Goal: Task Accomplishment & Management: Manage account settings

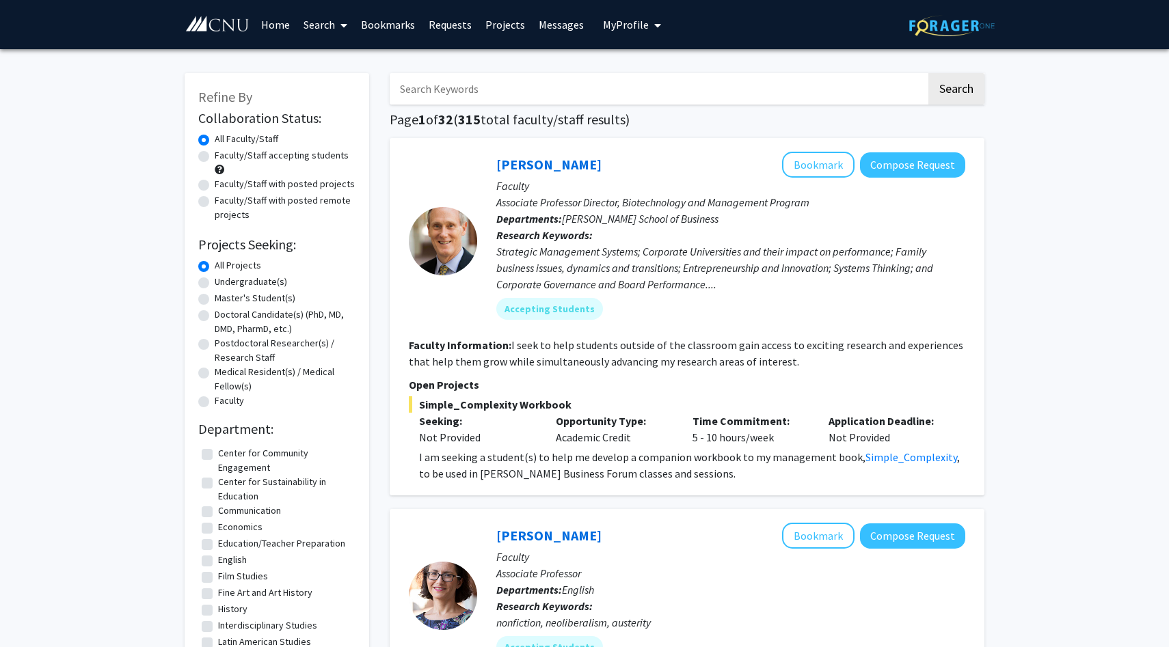
click at [627, 32] on button "My Profile" at bounding box center [632, 24] width 66 height 49
click at [612, 80] on img at bounding box center [625, 69] width 27 height 27
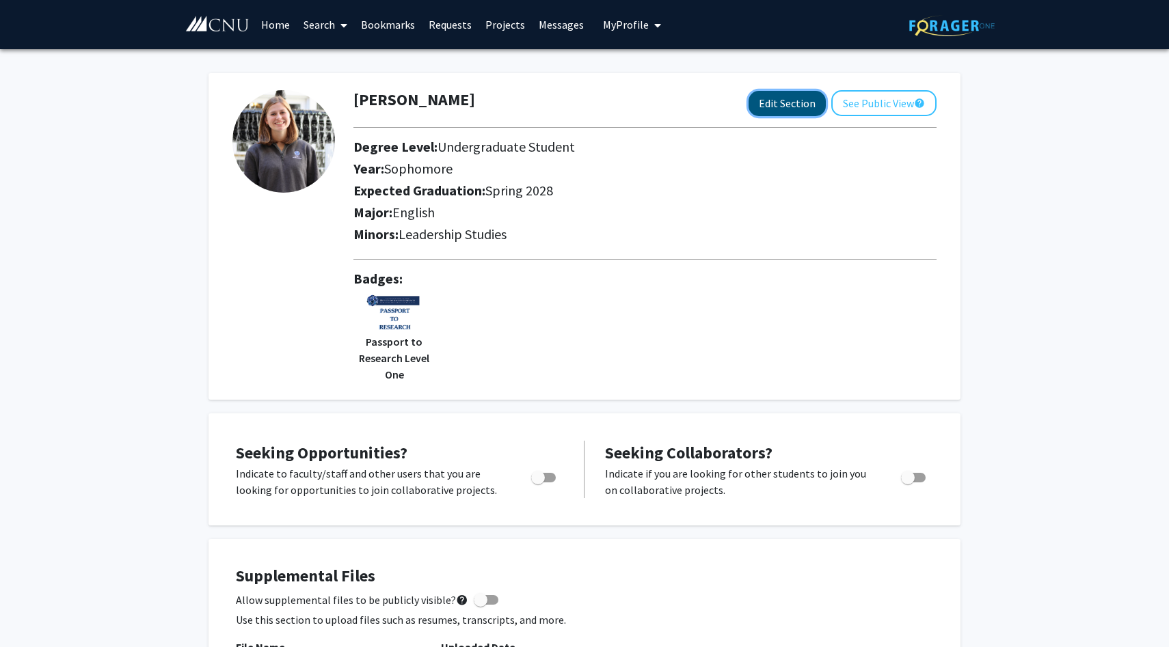
click at [808, 100] on button "Edit Section" at bounding box center [786, 103] width 77 height 25
select select "sophomore"
select select "41: spring_2028"
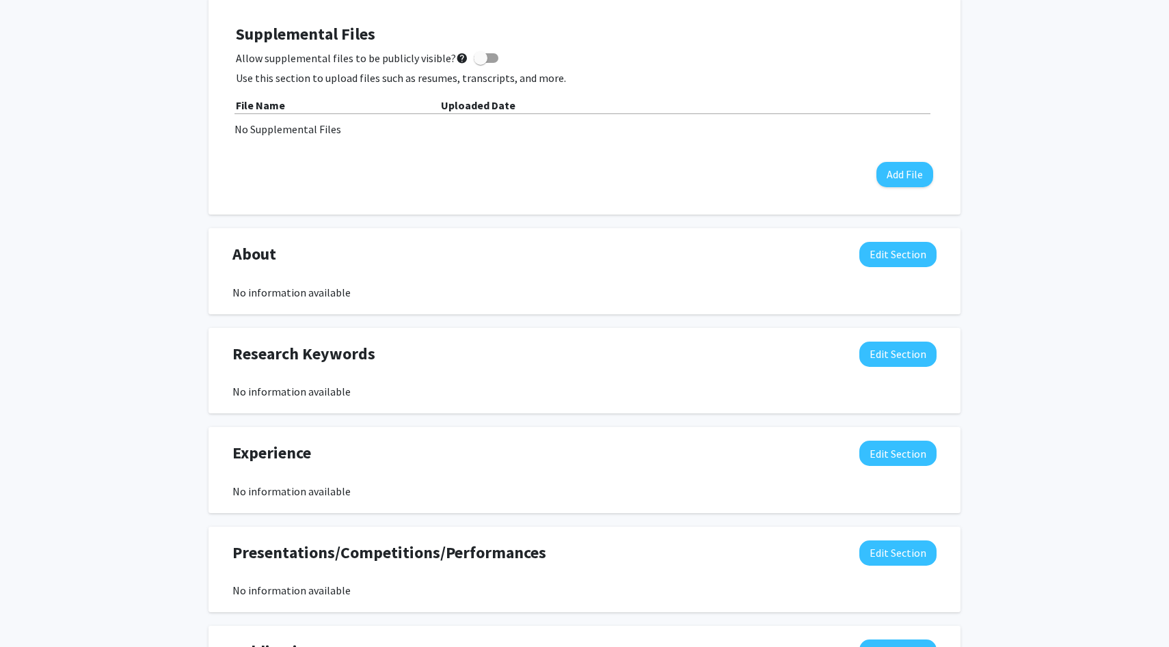
scroll to position [690, 0]
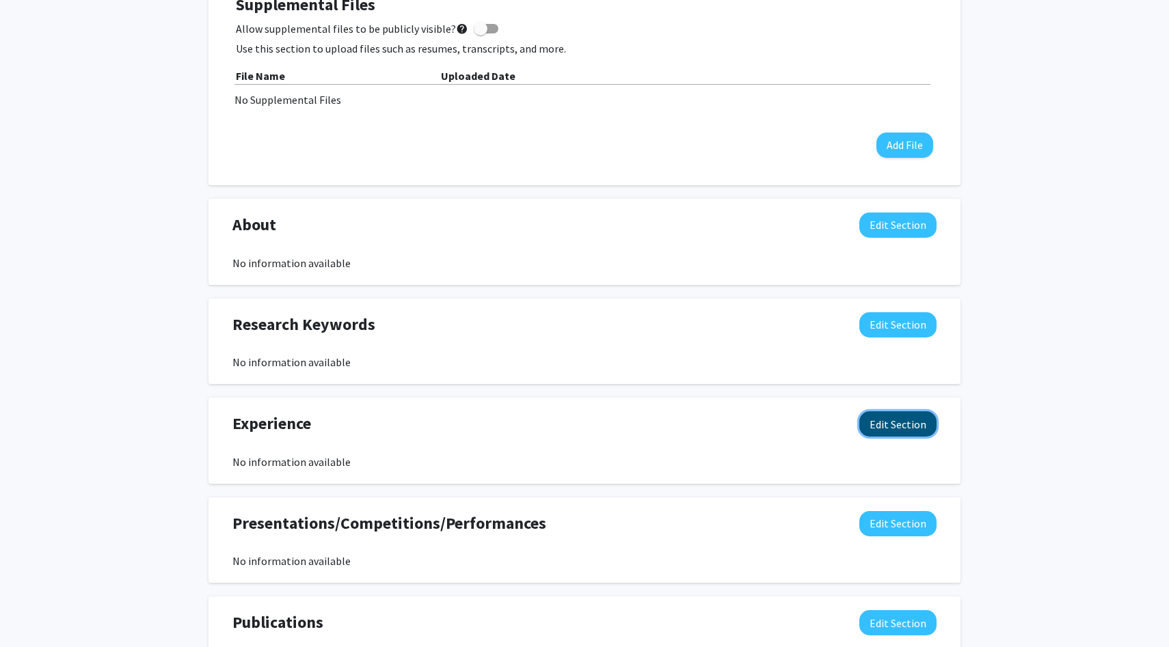
click at [896, 428] on button "Edit Section" at bounding box center [897, 423] width 77 height 25
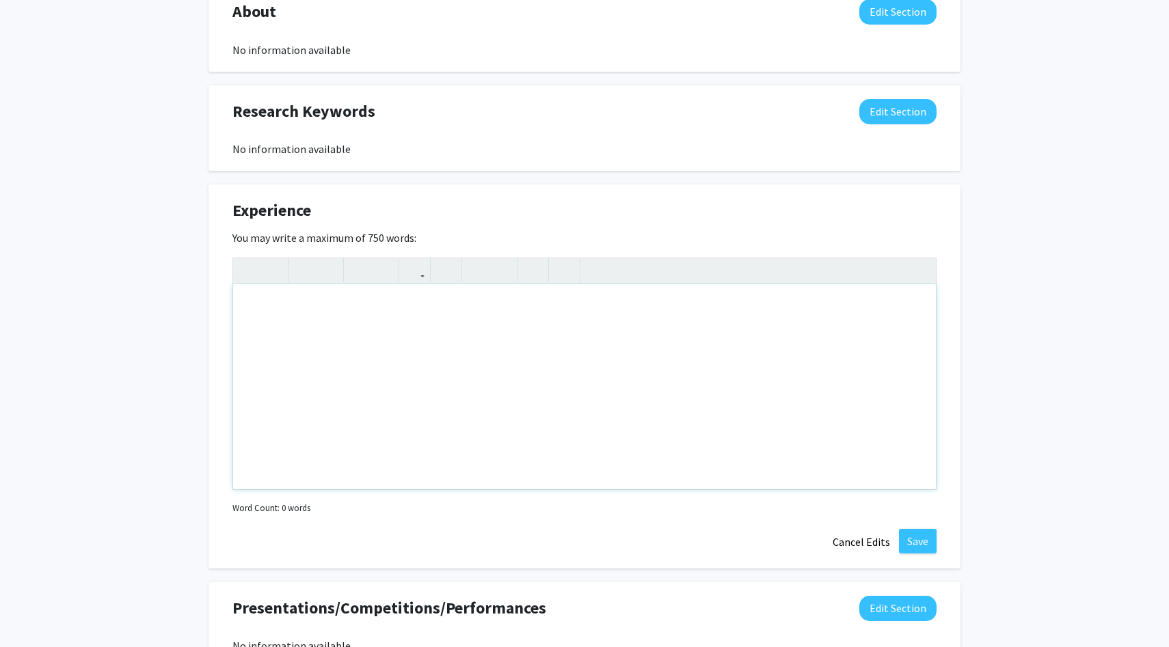
scroll to position [934, 0]
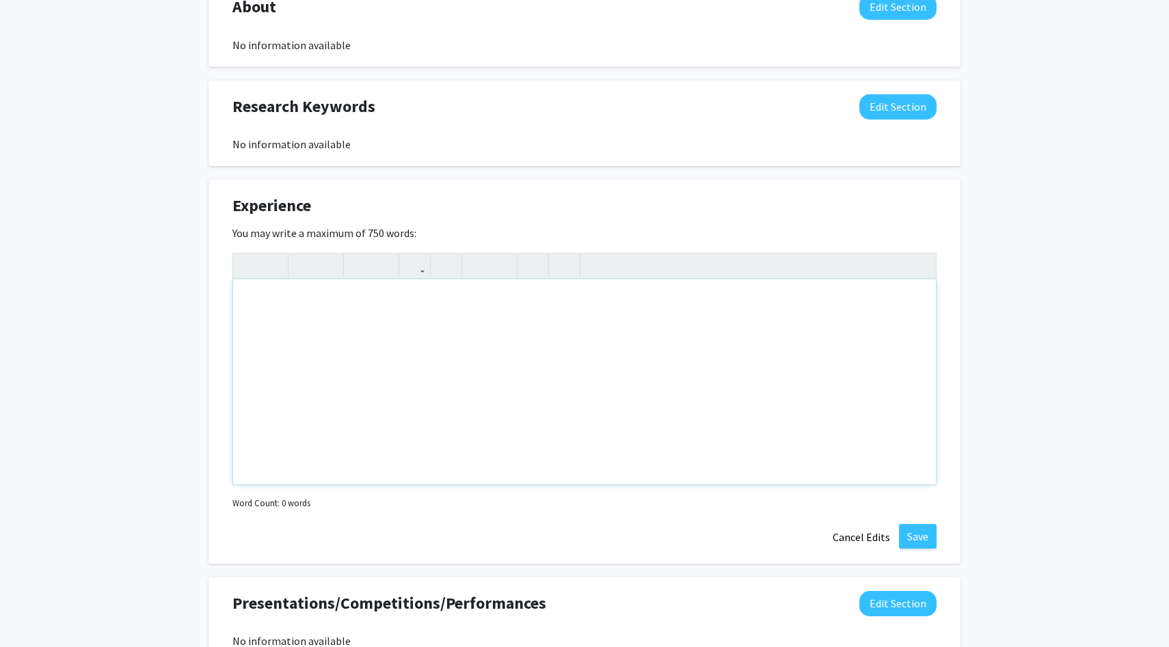
click at [676, 304] on div "Note to users with screen readers: Please deactivate our accessibility plugin f…" at bounding box center [584, 382] width 703 height 205
type textarea "R"
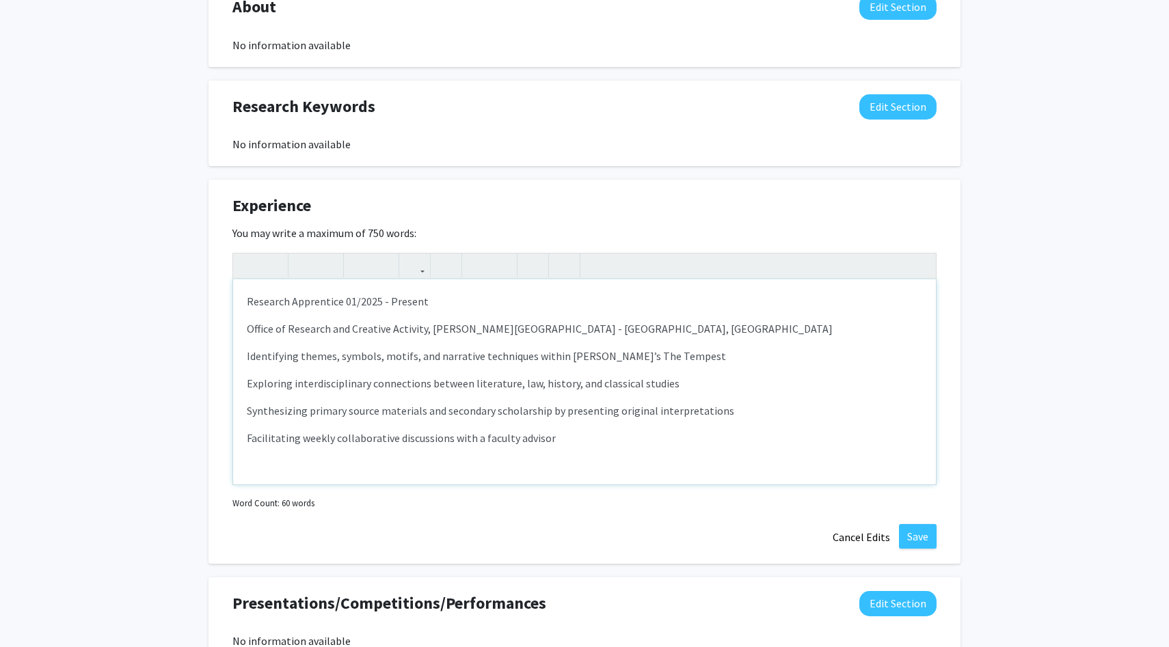
click at [245, 327] on div "Research Apprentice 01/2025 - Present Office of Research and Creative Activity,…" at bounding box center [584, 382] width 703 height 205
drag, startPoint x: 342, startPoint y: 299, endPoint x: 430, endPoint y: 301, distance: 88.2
click at [430, 301] on p "Research Apprentice 01/2025 - Present" at bounding box center [584, 301] width 675 height 16
click at [249, 318] on div "Research Apprentice 01/2025 - Present Office of Research and Creative Activity,…" at bounding box center [584, 382] width 703 height 205
click at [446, 297] on p "Research Apprentice 01/2025 - Present" at bounding box center [584, 301] width 675 height 16
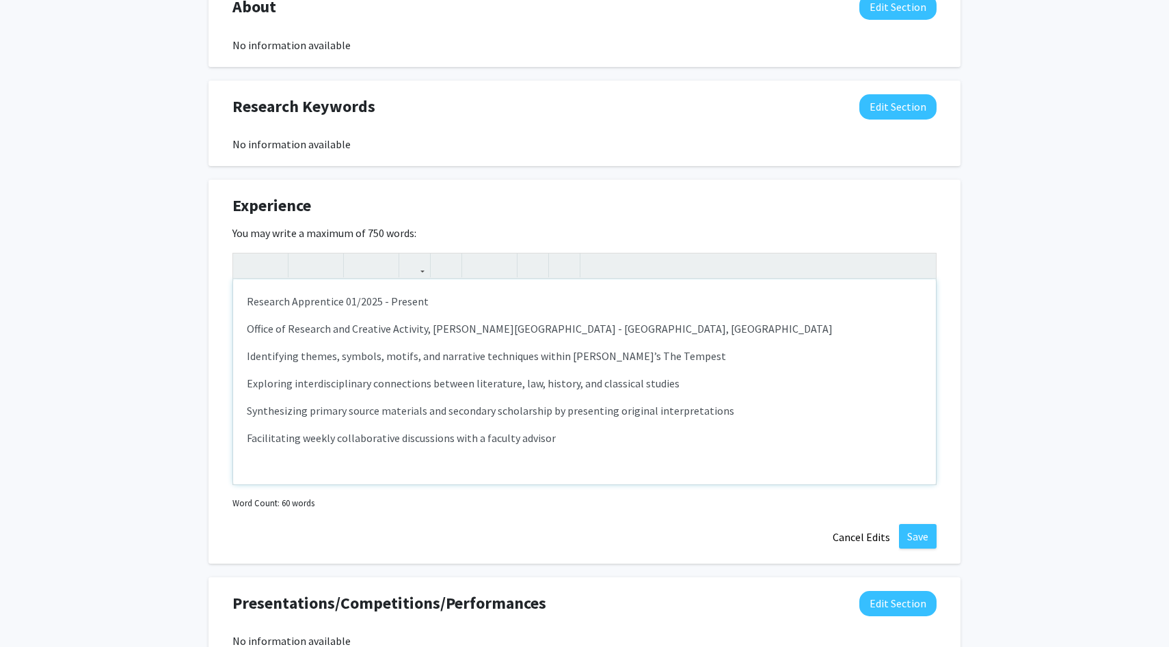
click at [342, 301] on p "Research Apprentice 01/2025 - Present" at bounding box center [584, 301] width 675 height 16
click at [476, 308] on p "Research Apprentice (01/2025 - Present" at bounding box center [584, 301] width 675 height 16
click at [243, 328] on div "Research Apprentice (01/2025 - Present) Office of Research and Creative Activit…" at bounding box center [584, 382] width 703 height 205
drag, startPoint x: 247, startPoint y: 298, endPoint x: 451, endPoint y: 312, distance: 204.8
click at [451, 312] on div "Research Apprentice (01/2025 - Present) Office of Research and Creative Activit…" at bounding box center [584, 382] width 703 height 205
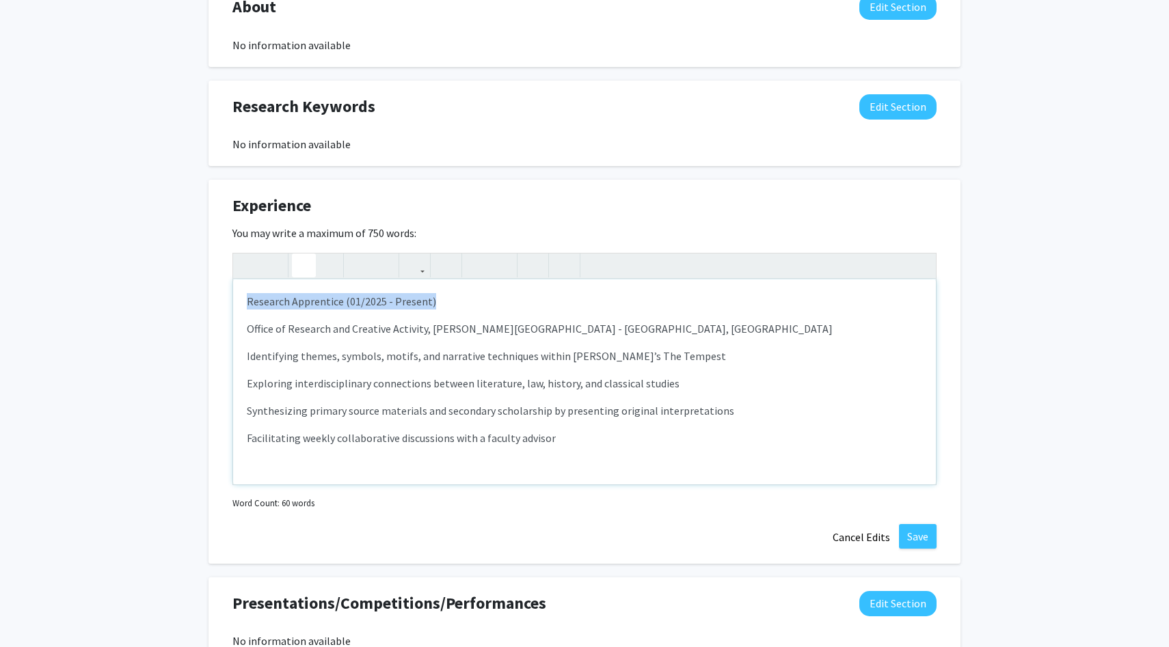
click at [315, 273] on div at bounding box center [319, 266] width 55 height 25
click at [316, 273] on button "button" at bounding box center [328, 266] width 24 height 24
click at [298, 254] on use "button" at bounding box center [298, 254] width 0 height 0
click at [308, 370] on div "Research Apprentice (01/2025 - Present) Office of Research and Creative Activit…" at bounding box center [584, 382] width 703 height 205
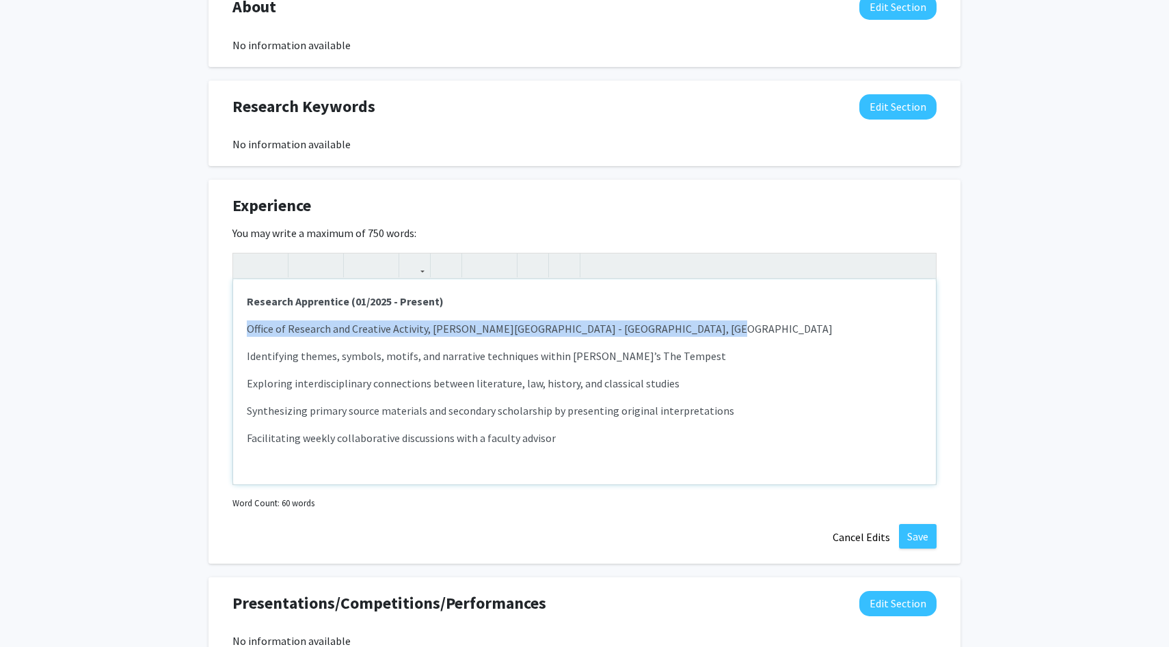
drag, startPoint x: 699, startPoint y: 331, endPoint x: 241, endPoint y: 329, distance: 458.0
click at [241, 329] on div "Research Apprentice (01/2025 - Present) Office of Research and Creative Activit…" at bounding box center [584, 382] width 703 height 205
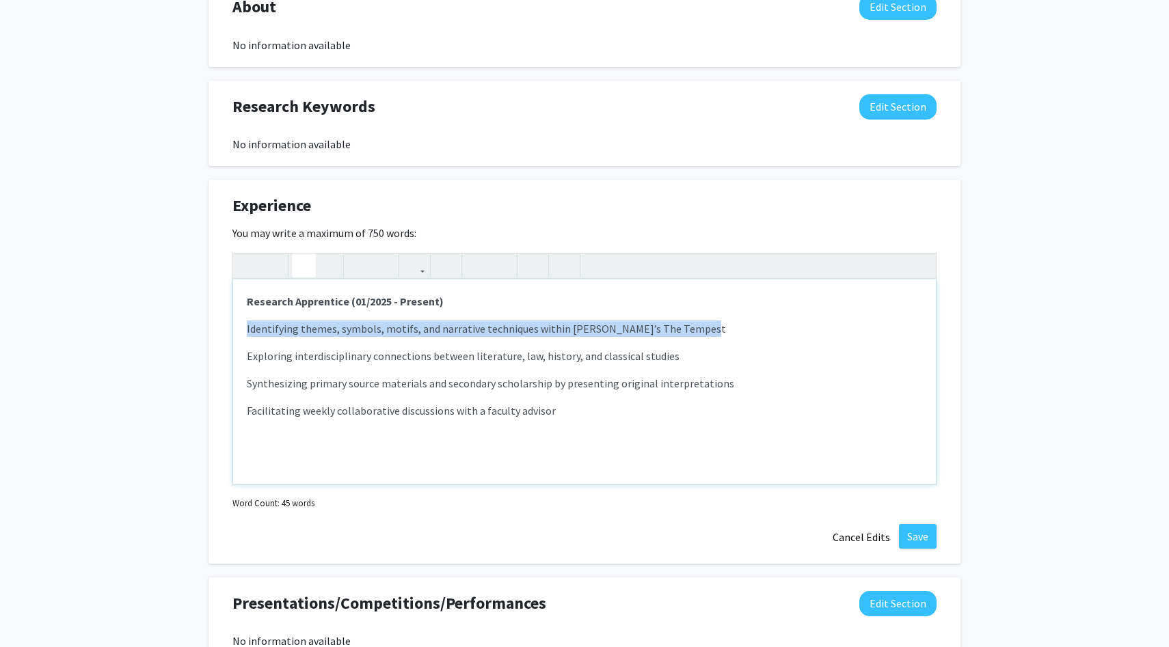
drag, startPoint x: 245, startPoint y: 329, endPoint x: 695, endPoint y: 322, distance: 450.5
click at [695, 322] on div "Research Apprentice (01/2025 - Present) Identifying themes, symbols, motifs, an…" at bounding box center [584, 382] width 703 height 205
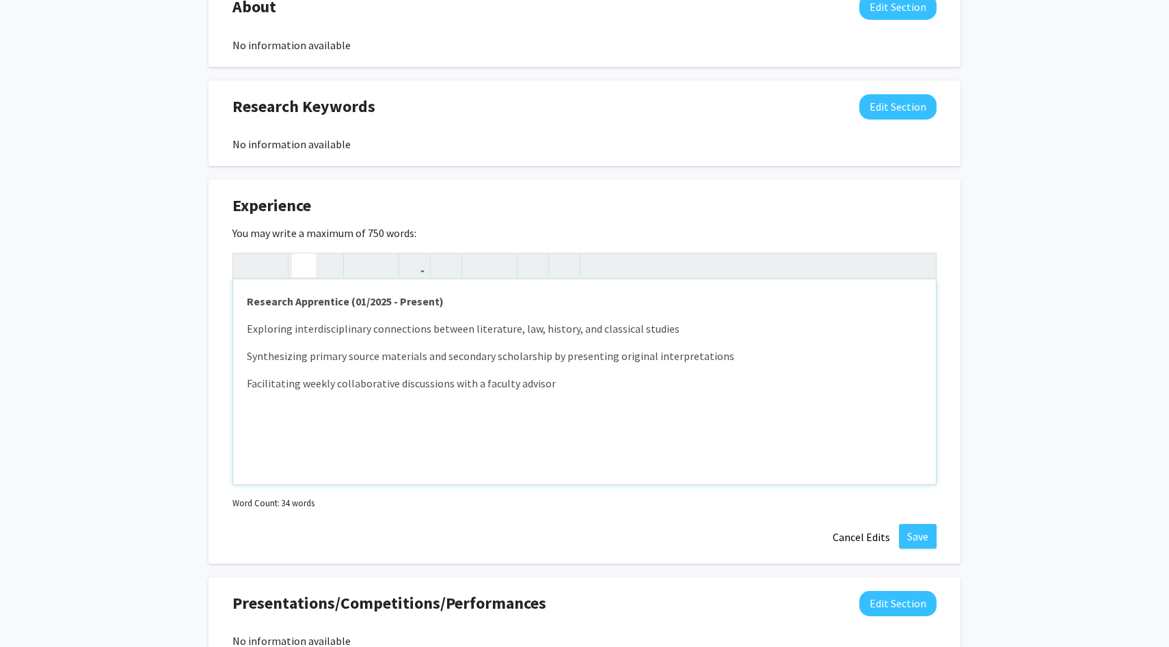
click at [245, 332] on div "Research Apprentice (01/2025 - Present) Exploring interdisciplinary connections…" at bounding box center [584, 382] width 703 height 205
click at [485, 267] on button "button" at bounding box center [477, 266] width 24 height 24
click at [243, 355] on div "Research Apprentice (01/2025 - Present) Exploring interdisciplinary connections…" at bounding box center [584, 382] width 703 height 205
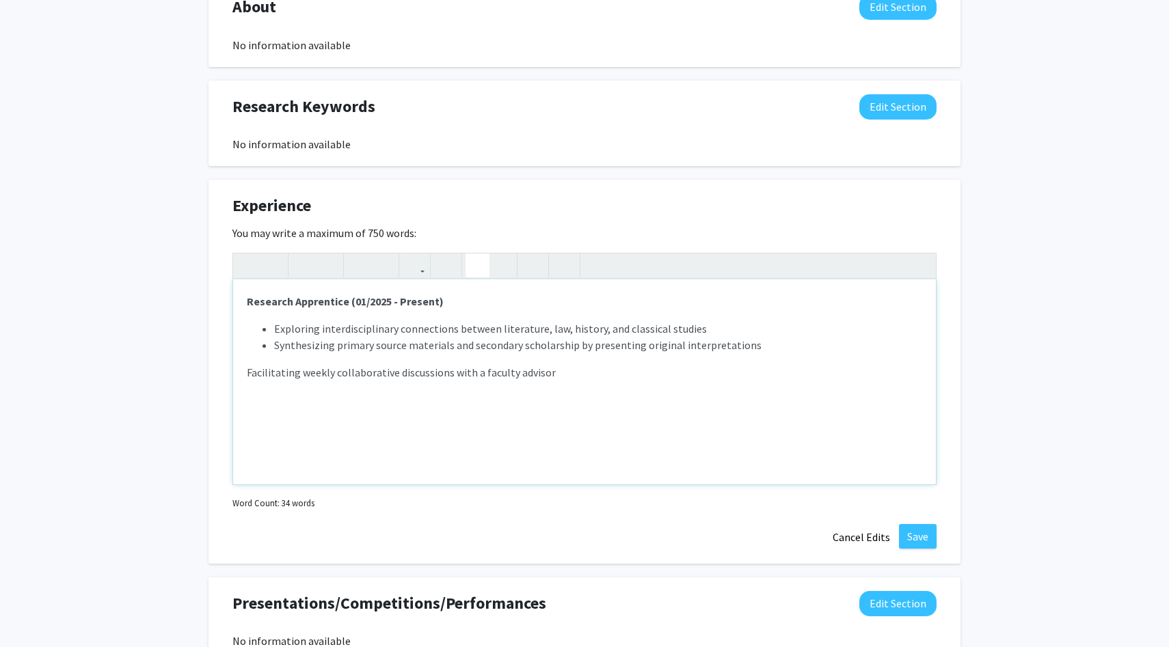
click at [478, 269] on icon "button" at bounding box center [478, 265] width 12 height 23
click at [237, 375] on div "Research Apprentice (01/2025 - Present) Exploring interdisciplinary connections…" at bounding box center [584, 382] width 703 height 205
click at [472, 269] on icon "button" at bounding box center [478, 265] width 12 height 23
click at [460, 397] on div "Research Apprentice (01/2025 - Present) Exploring interdisciplinary connections…" at bounding box center [584, 382] width 703 height 205
click at [159, 446] on div "Change Photo Remove Photo Please upload a profile picture with approximately a …" at bounding box center [584, 12] width 1169 height 1792
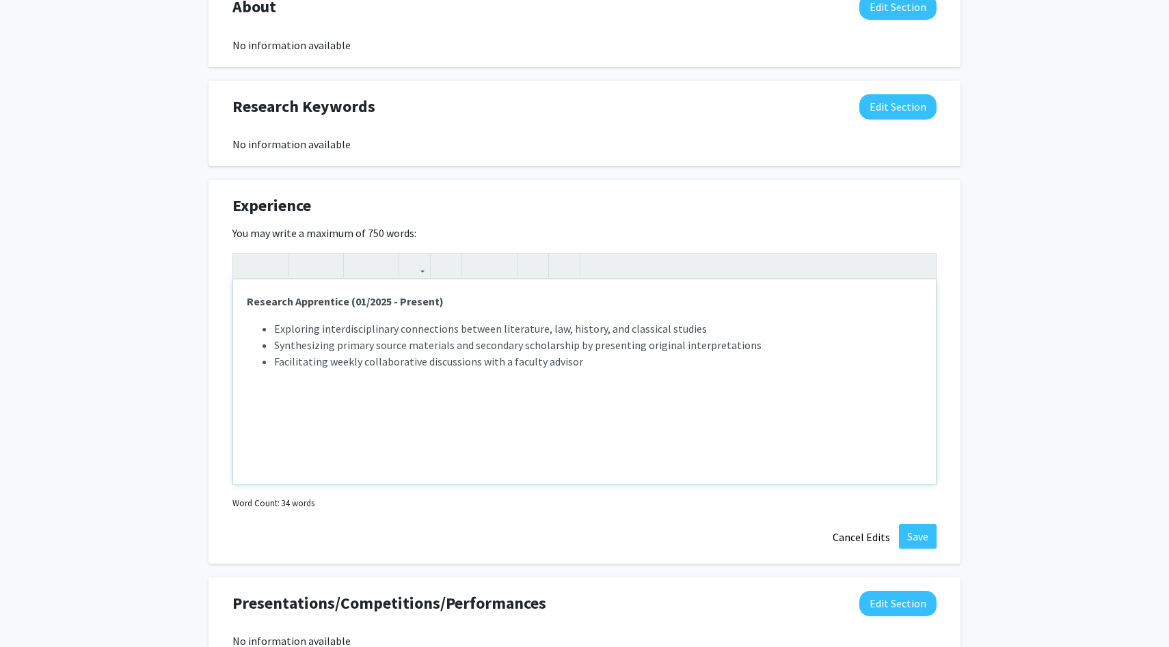
click at [348, 303] on strong "Research Apprentice (01/2025 - Present)" at bounding box center [345, 302] width 197 height 14
click at [370, 351] on li "Synthesizing primary source materials and secondary scholarship by presenting o…" at bounding box center [598, 345] width 648 height 16
click at [435, 351] on li "Synthesizing primary source materials and secondary scholarship by presenting o…" at bounding box center [598, 345] width 648 height 16
click at [635, 361] on li "Facilitating weekly collaborative discussions with a faculty advisor" at bounding box center [598, 361] width 648 height 16
click at [928, 540] on button "Save" at bounding box center [918, 536] width 38 height 25
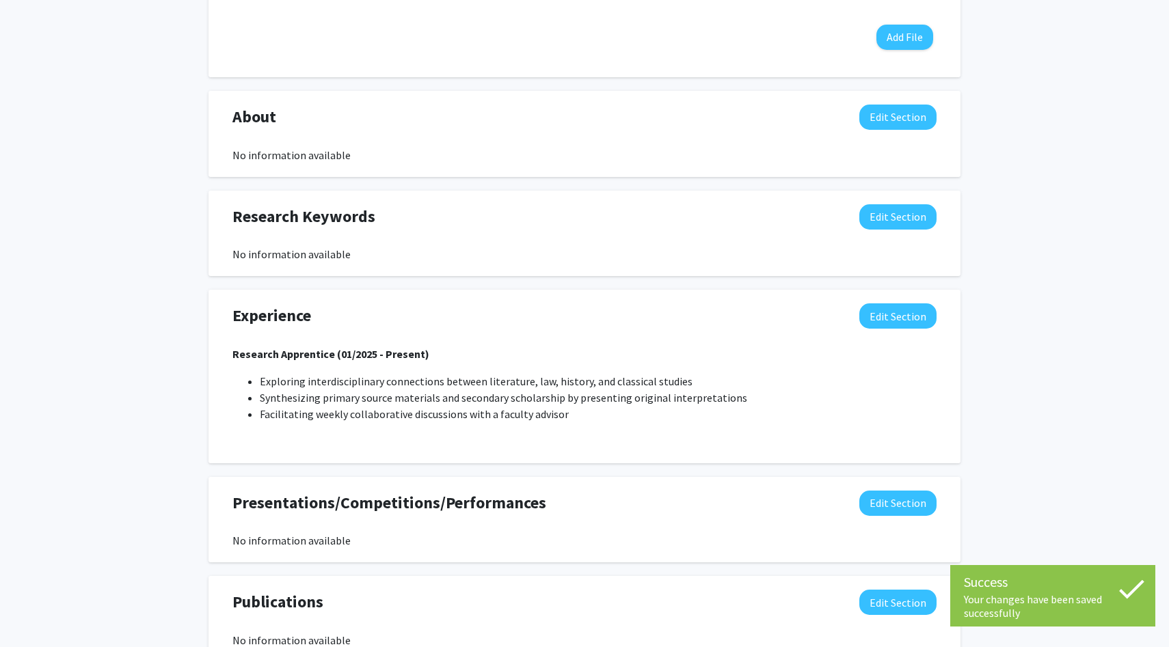
scroll to position [823, 0]
click at [887, 315] on button "Edit Section" at bounding box center [897, 316] width 77 height 25
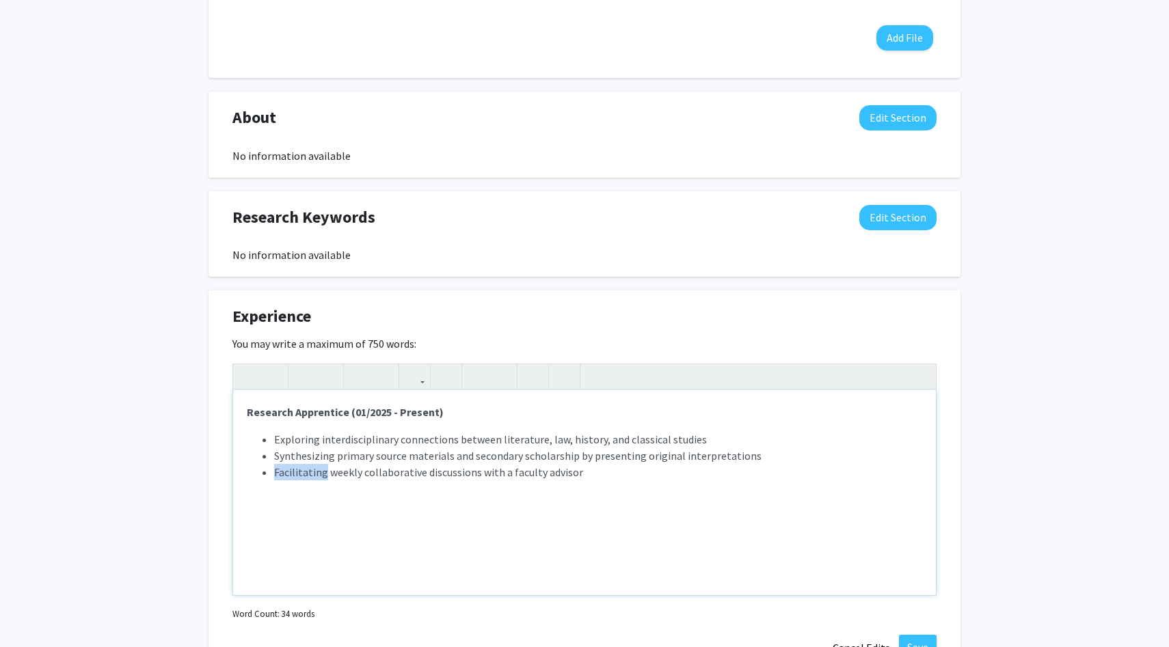
drag, startPoint x: 323, startPoint y: 475, endPoint x: 273, endPoint y: 473, distance: 49.9
click at [274, 474] on li "Facilitating weekly collaborative discussions with a faculty advisor" at bounding box center [598, 472] width 648 height 16
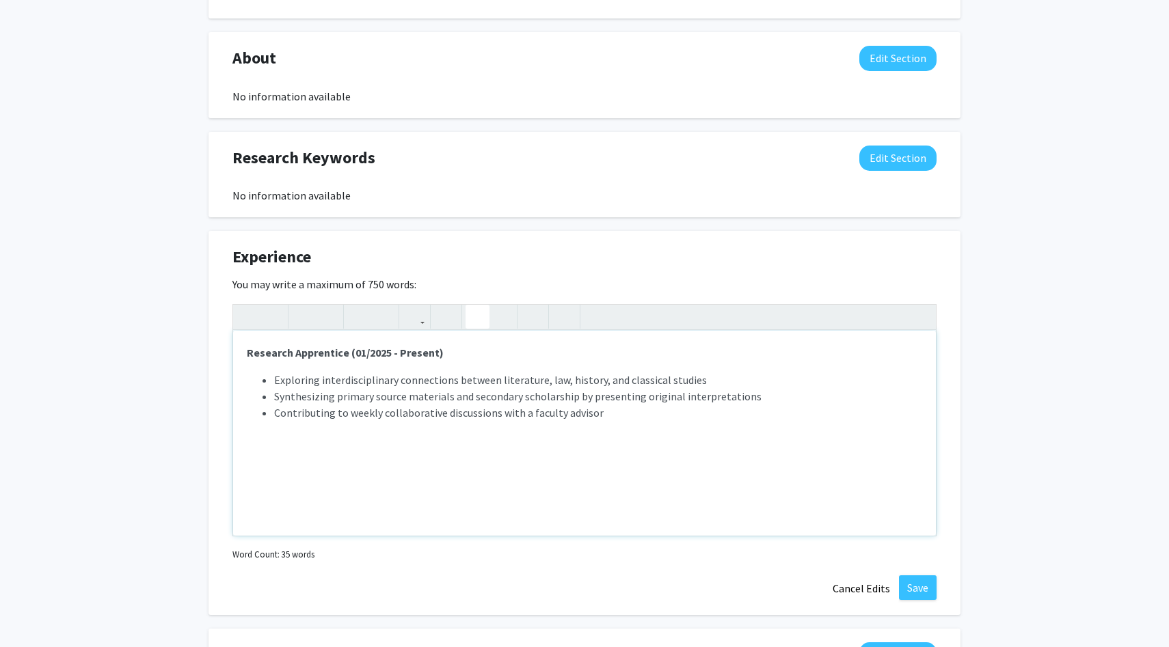
scroll to position [899, 0]
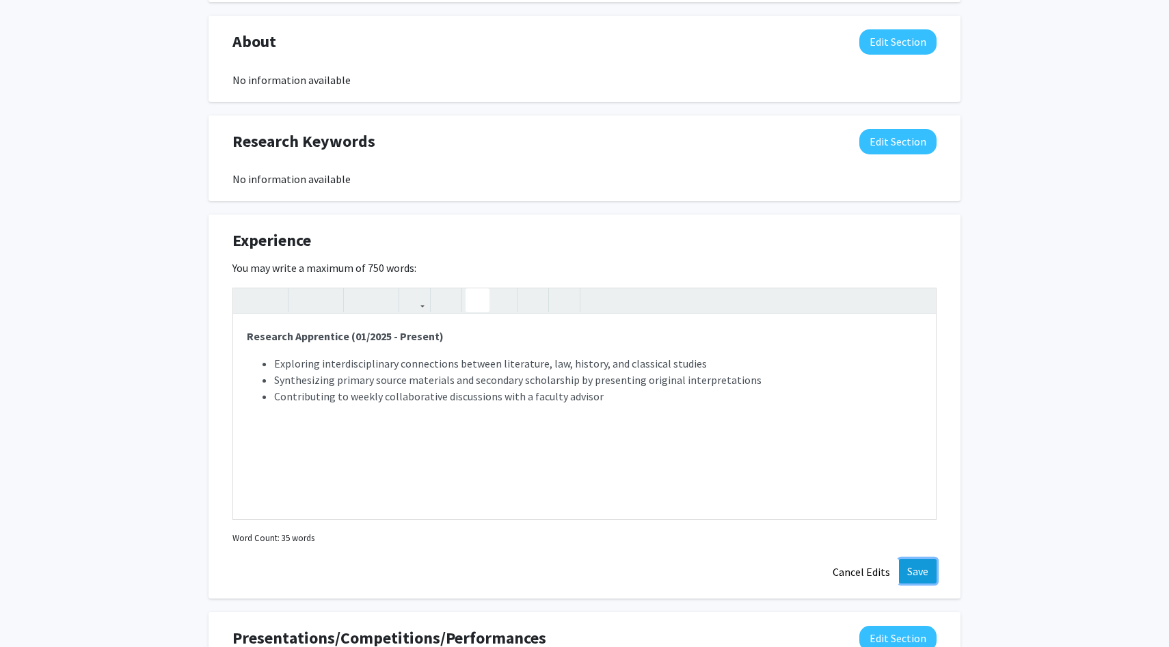
click at [919, 567] on button "Save" at bounding box center [918, 571] width 38 height 25
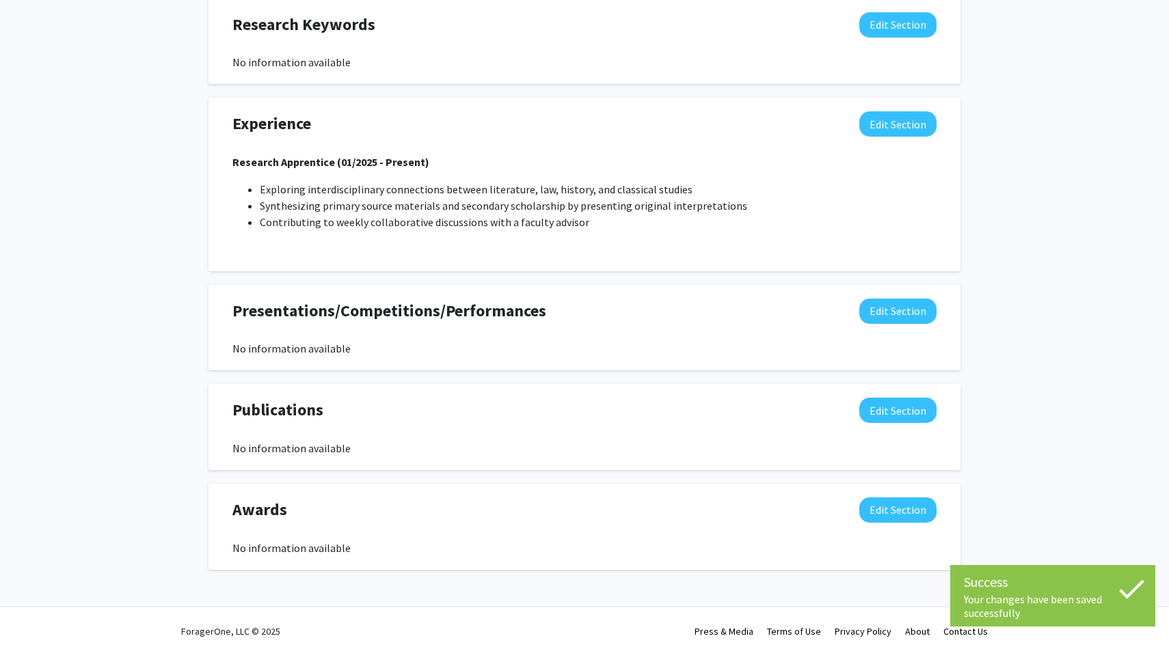
scroll to position [1020, 0]
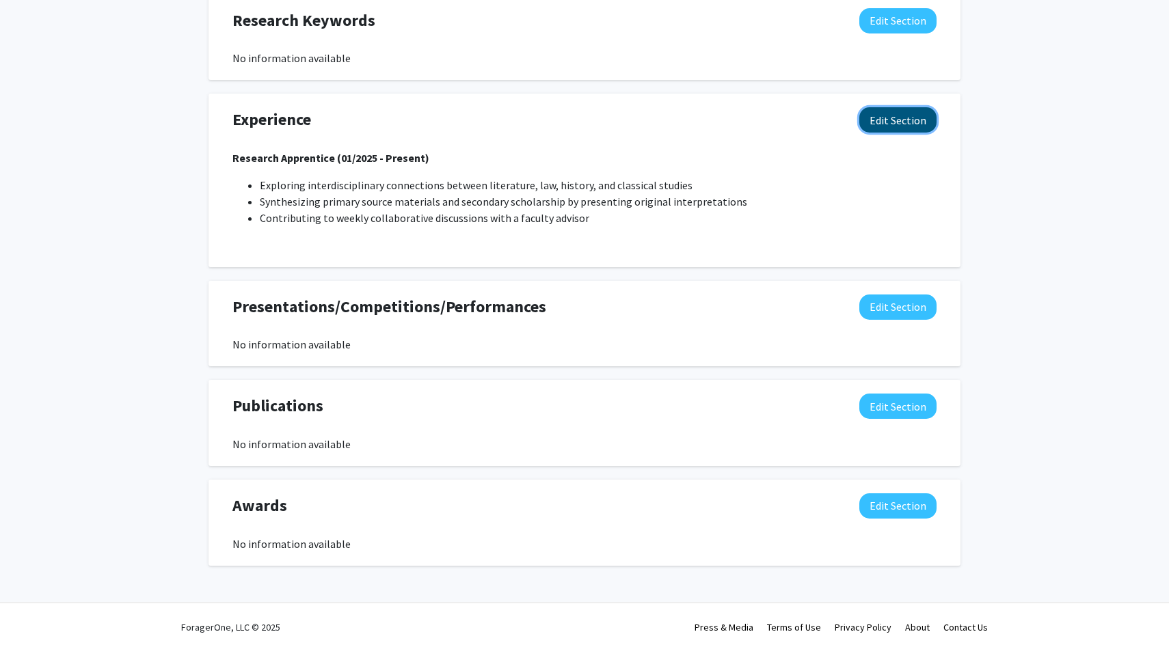
click at [904, 115] on button "Edit Section" at bounding box center [897, 119] width 77 height 25
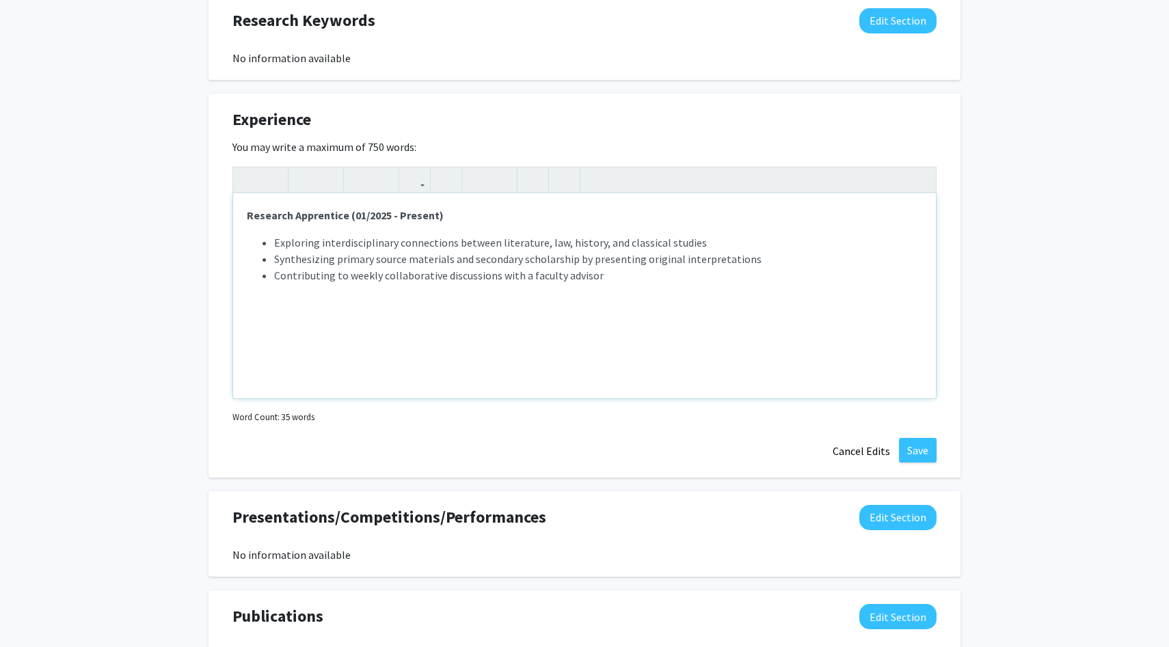
click at [373, 348] on div "Research Apprentice (01/2025 - Present) Exploring interdisciplinary connections…" at bounding box center [584, 295] width 703 height 205
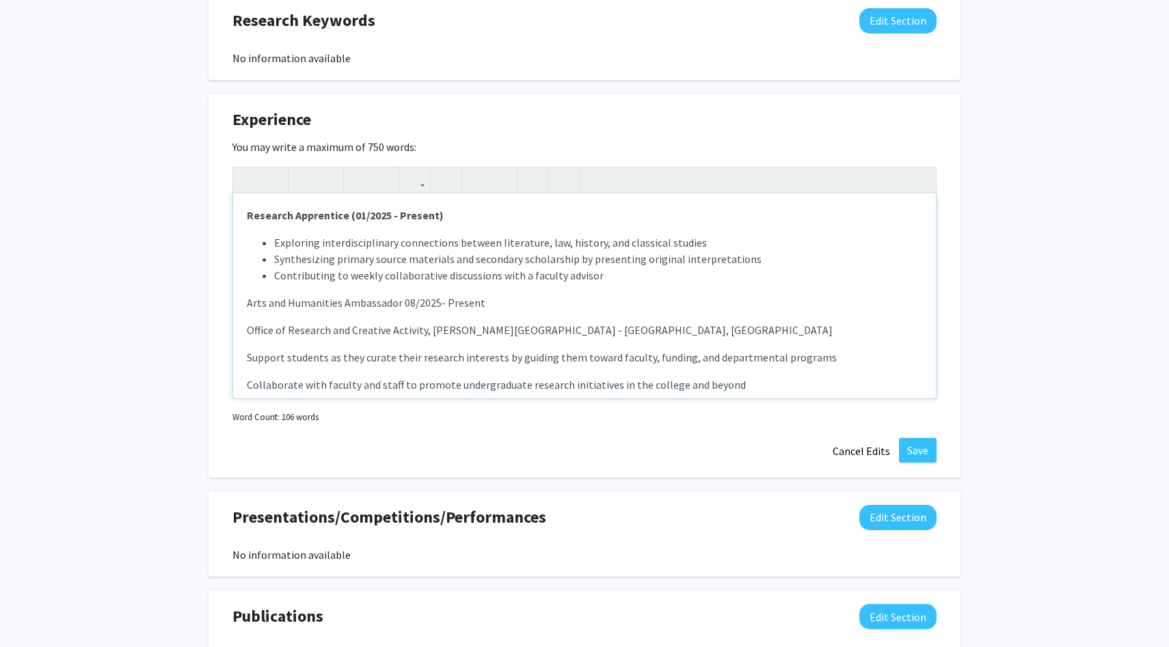
click at [476, 299] on p "Arts and Humanities Ambassador 08/2025- Present" at bounding box center [584, 303] width 675 height 16
click at [403, 299] on p "Arts and Humanities Ambassador 08/2025- Present" at bounding box center [584, 303] width 675 height 16
click at [399, 301] on p "Arts and Humanities Ambassador 08/2025- Present" at bounding box center [584, 303] width 675 height 16
click at [509, 308] on p "Arts and Humanities Ambassador (08/2025- Present" at bounding box center [584, 303] width 675 height 16
drag, startPoint x: 506, startPoint y: 305, endPoint x: 208, endPoint y: 308, distance: 297.3
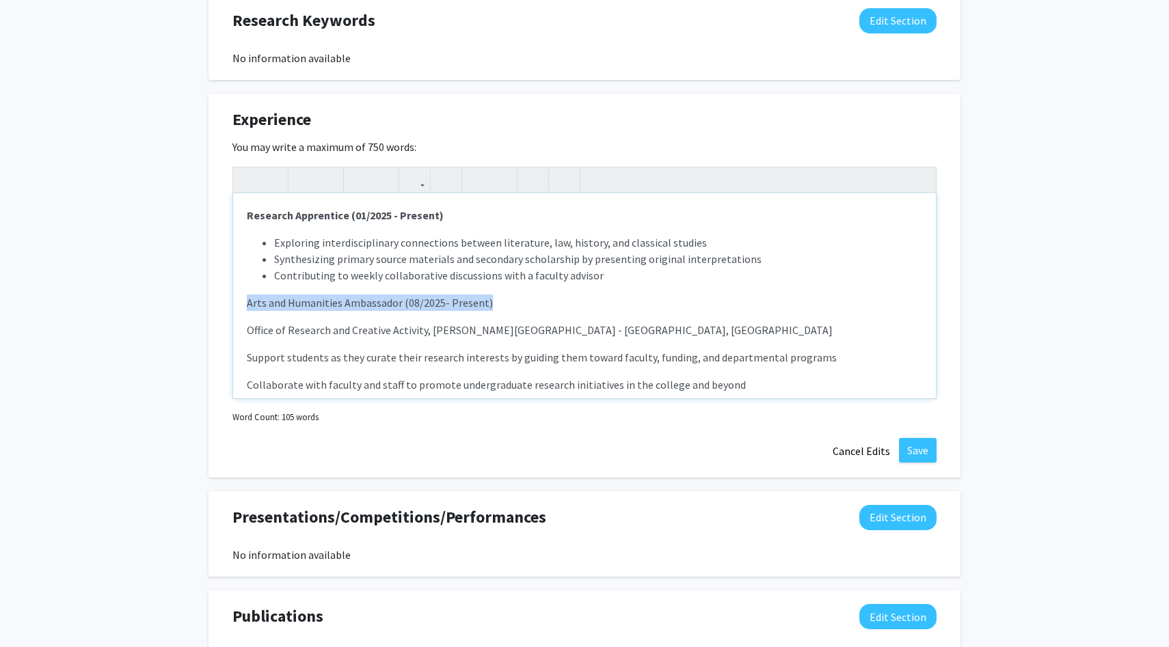
click at [208, 308] on div "Experience Edit Section You may write a maximum of 750 words: Research Apprenti…" at bounding box center [584, 286] width 752 height 384
click at [298, 168] on use "button" at bounding box center [298, 168] width 0 height 0
click at [364, 287] on div "Research Apprentice (01/2025 - Present) Exploring interdisciplinary connections…" at bounding box center [584, 295] width 703 height 205
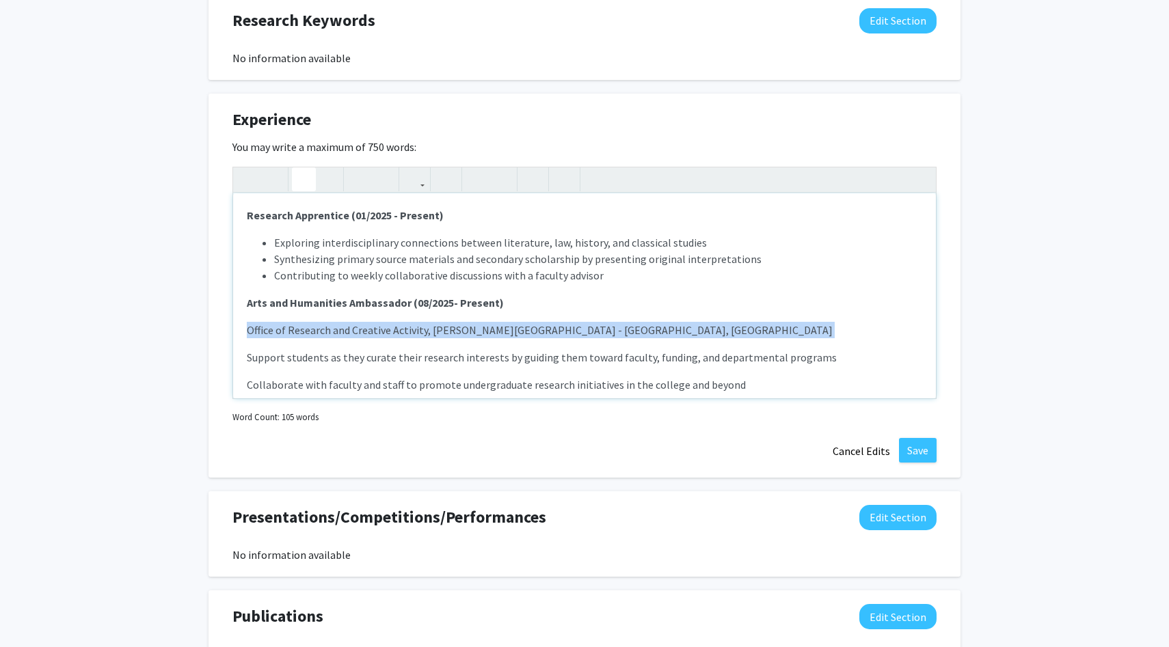
drag, startPoint x: 243, startPoint y: 332, endPoint x: 686, endPoint y: 337, distance: 443.0
click at [686, 338] on div "Research Apprentice (01/2025 - Present) Exploring interdisciplinary connections…" at bounding box center [584, 295] width 703 height 205
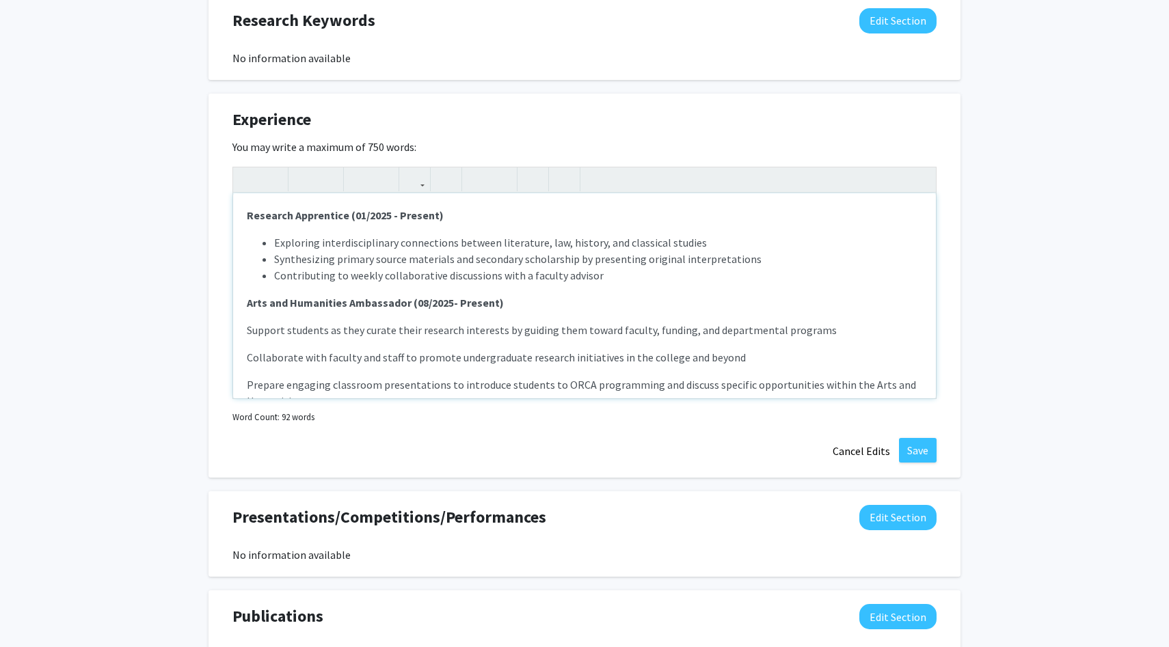
click at [249, 304] on strong "Arts and Humanities Ambassador (08/2025- Present)" at bounding box center [375, 303] width 257 height 14
click at [258, 322] on p "Support students as they curate their research interests by guiding them toward…" at bounding box center [584, 330] width 675 height 16
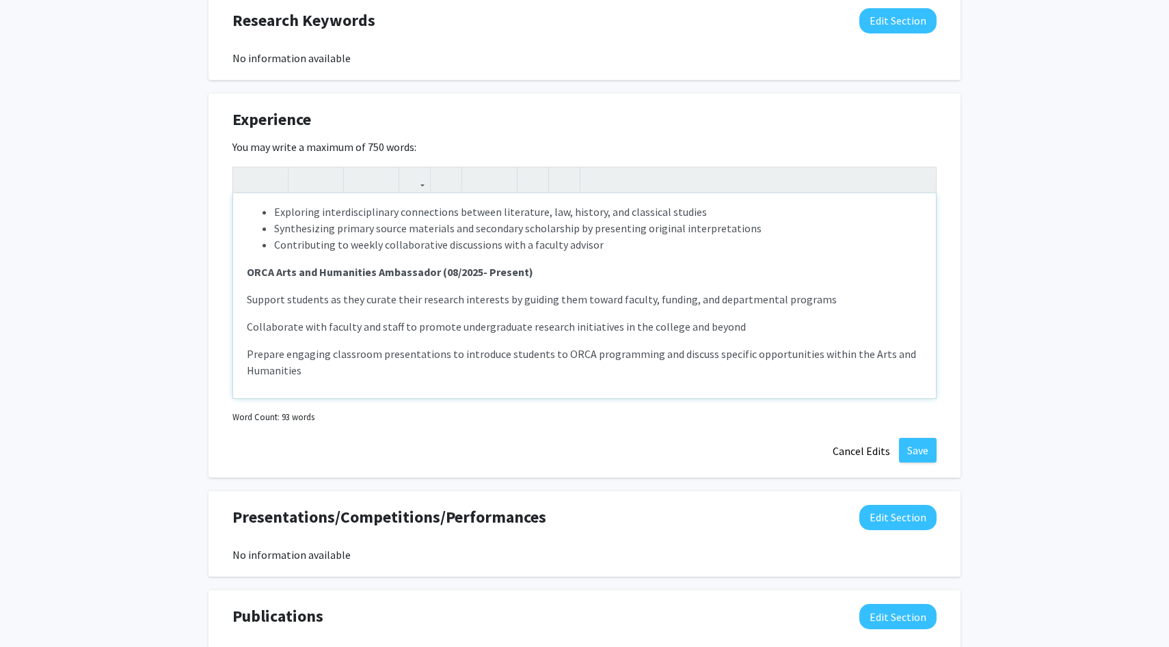
click at [247, 324] on p "Collaborate with faculty and staff to promote undergraduate research initiative…" at bounding box center [584, 327] width 675 height 16
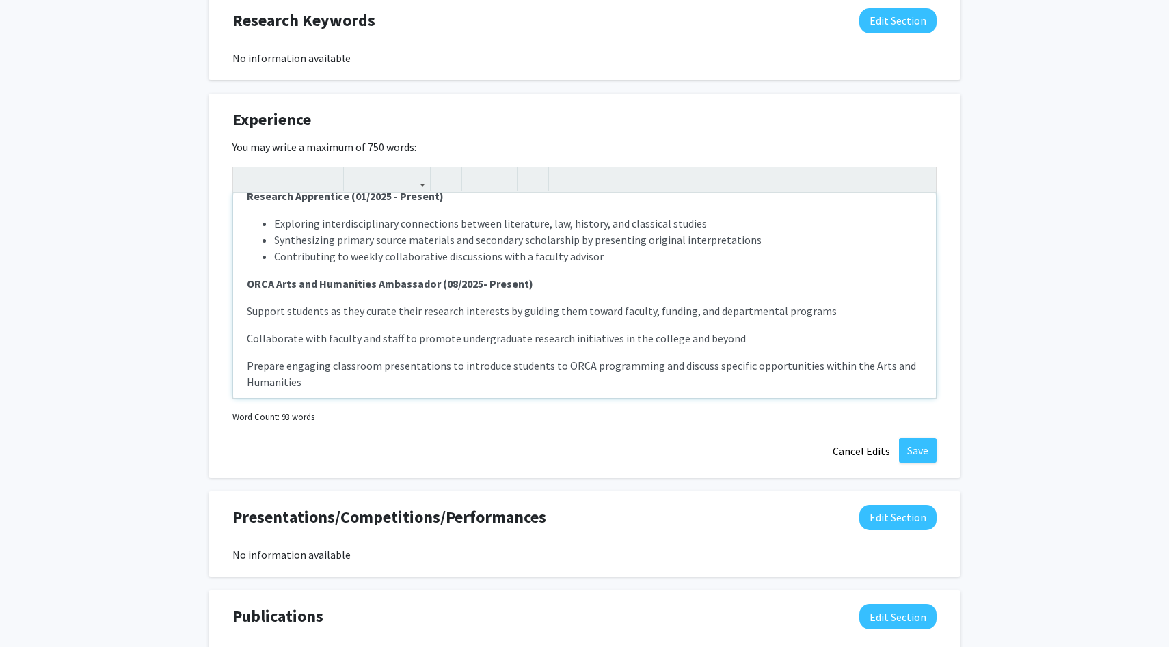
scroll to position [17, 0]
click at [247, 314] on span "Support students as they curate their research interests by guiding them toward…" at bounding box center [542, 313] width 590 height 14
click at [472, 180] on icon "button" at bounding box center [478, 179] width 12 height 23
click at [243, 336] on div "Research Apprentice (01/2025 - Present) Exploring interdisciplinary connections…" at bounding box center [584, 295] width 703 height 205
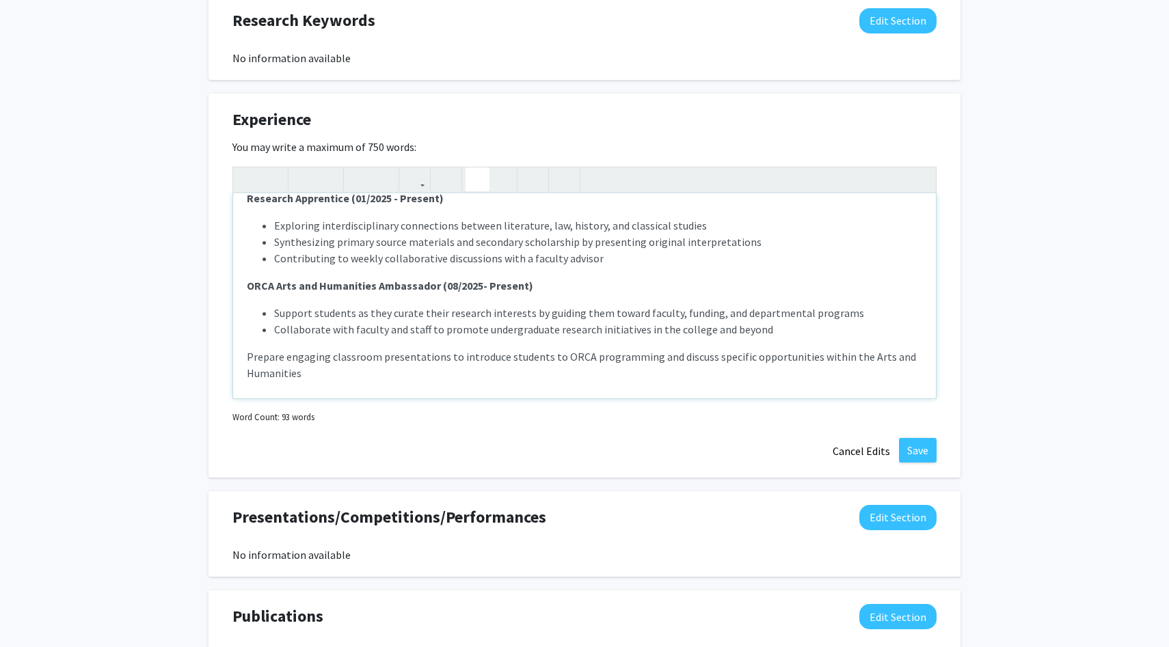
click at [247, 357] on p "Prepare engaging classroom presentations to introduce students to ORCA programm…" at bounding box center [584, 365] width 675 height 33
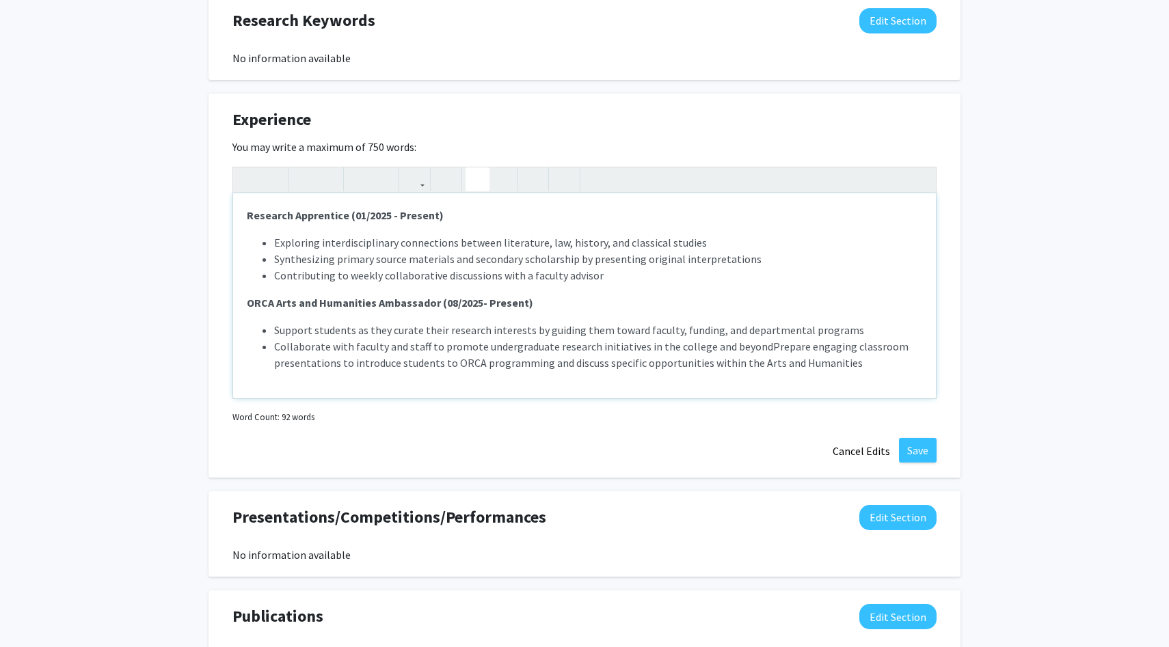
type textarea "<p><strong>Research Apprentice (01/2025 - Present)</strong></p><p><ul><li>Explo…"
click at [255, 379] on ul "Support students as they curate their research interests by guiding them toward…" at bounding box center [584, 355] width 675 height 66
click at [922, 448] on button "Save" at bounding box center [918, 450] width 38 height 25
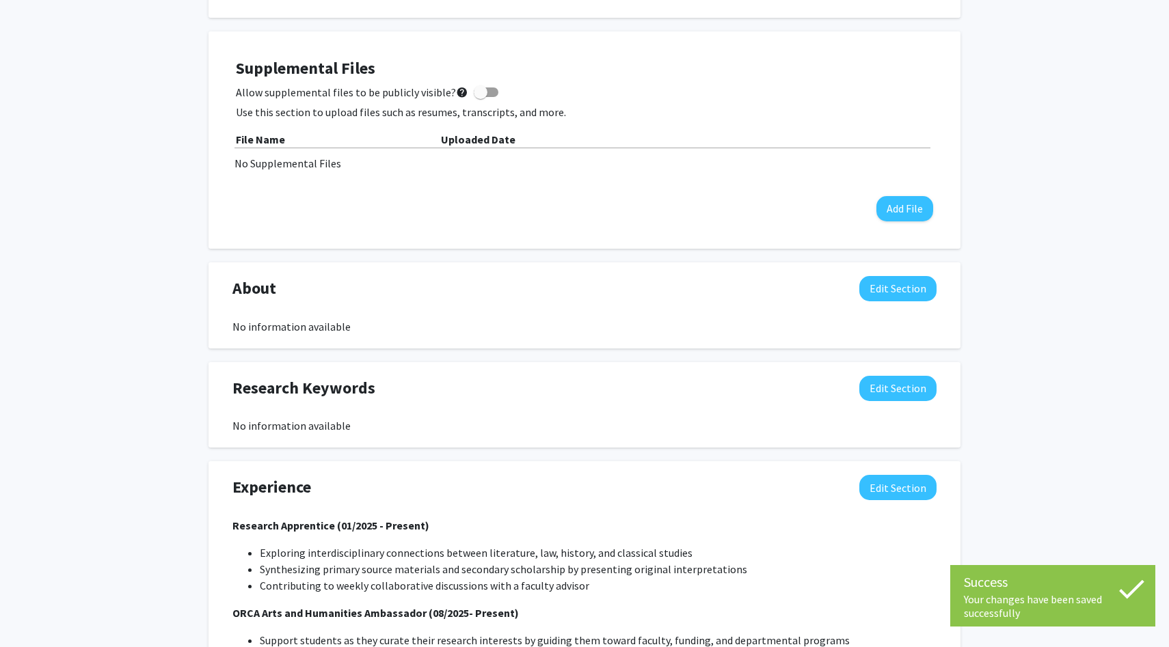
scroll to position [671, 0]
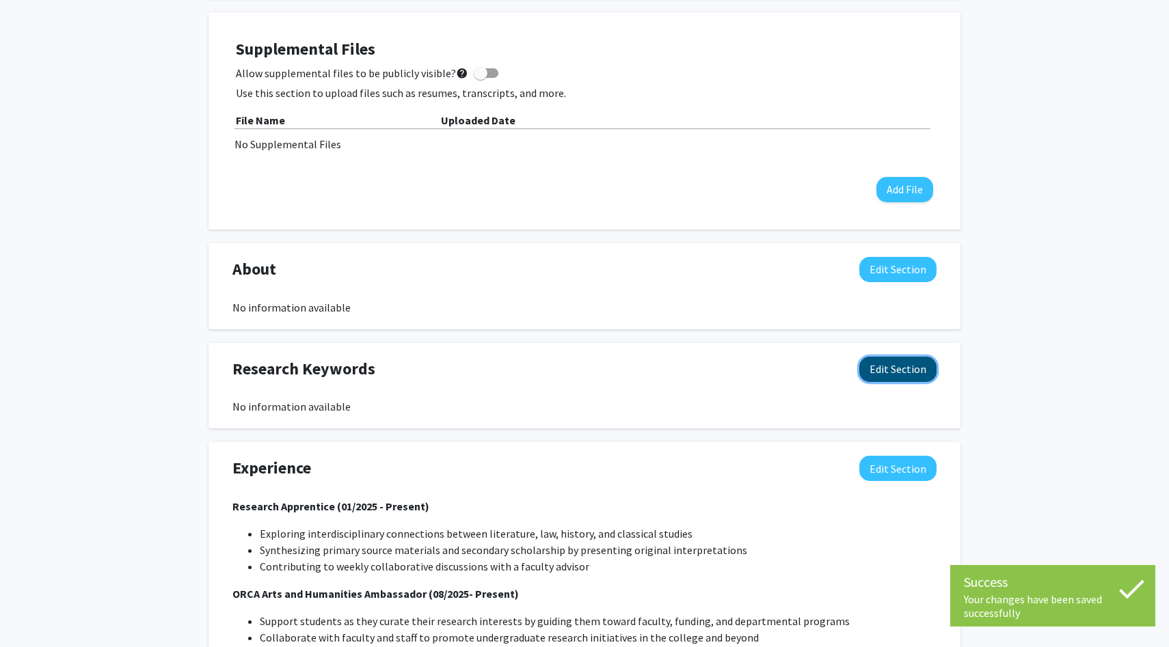
click at [919, 360] on button "Edit Section" at bounding box center [897, 369] width 77 height 25
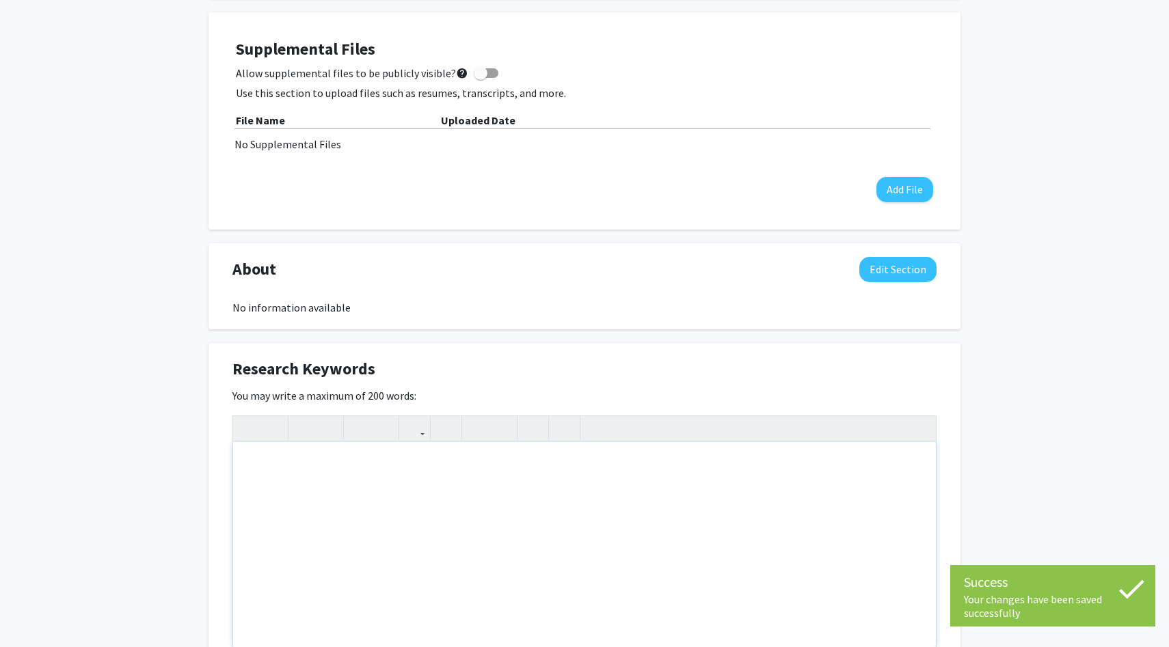
click at [419, 484] on div "Note to users with screen readers: Please deactivate our accessibility plugin f…" at bounding box center [584, 544] width 703 height 205
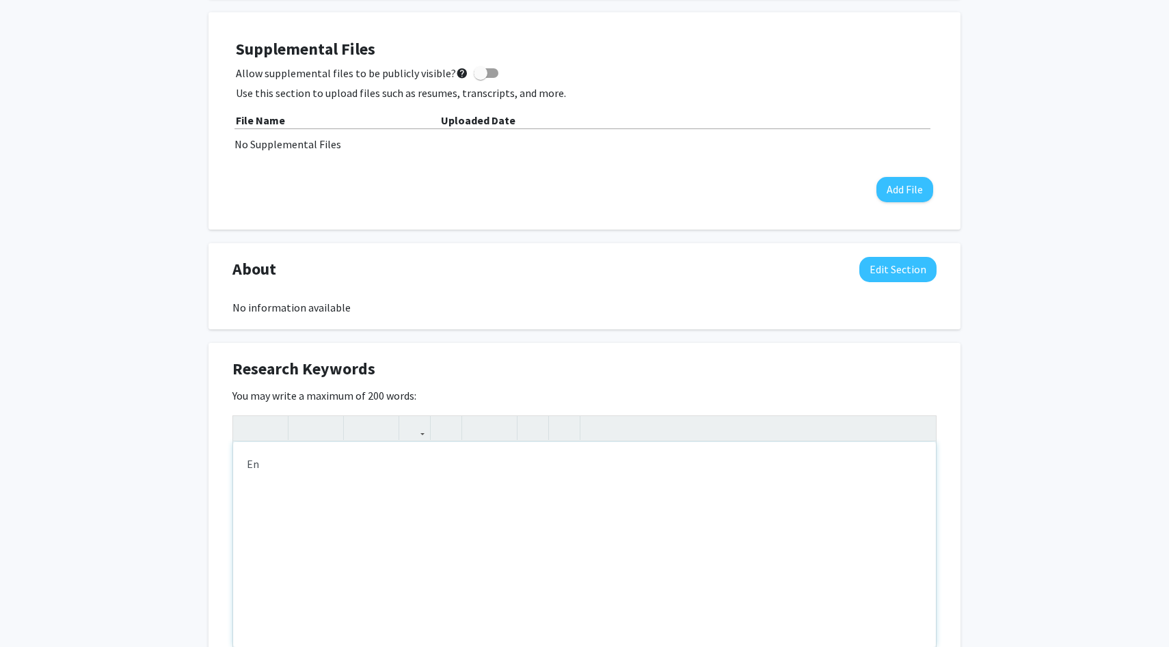
type textarea "E"
drag, startPoint x: 286, startPoint y: 519, endPoint x: 243, endPoint y: 519, distance: 43.1
click at [242, 520] on div "Teaching Learning Literacy Comparative Literature" at bounding box center [584, 544] width 703 height 205
drag, startPoint x: 294, startPoint y: 492, endPoint x: 232, endPoint y: 464, distance: 67.6
click at [233, 464] on div "Teaching Learning Literacy Comparative Literature" at bounding box center [584, 544] width 703 height 205
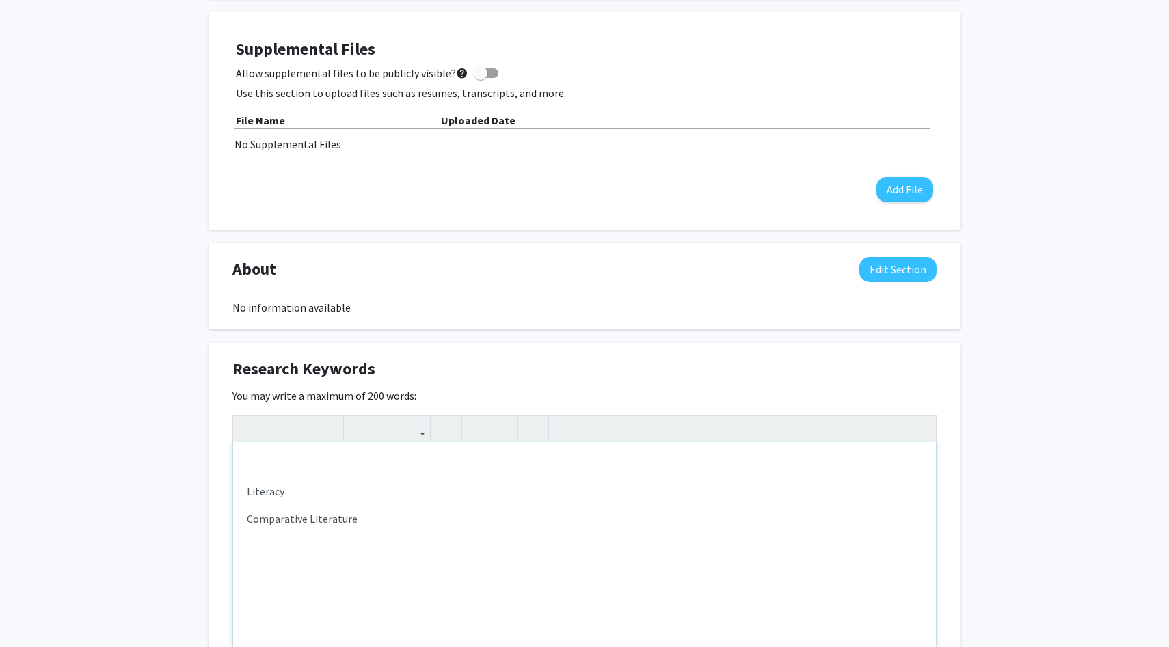
click at [242, 492] on div "Literacy Comparative Literature" at bounding box center [584, 544] width 703 height 205
click at [400, 499] on p "Comparative Literature" at bounding box center [584, 491] width 675 height 16
type textarea "<p><span style="font-size: 1rem;">Literacy&nbsp;</span></p><p>Comparative Liter…"
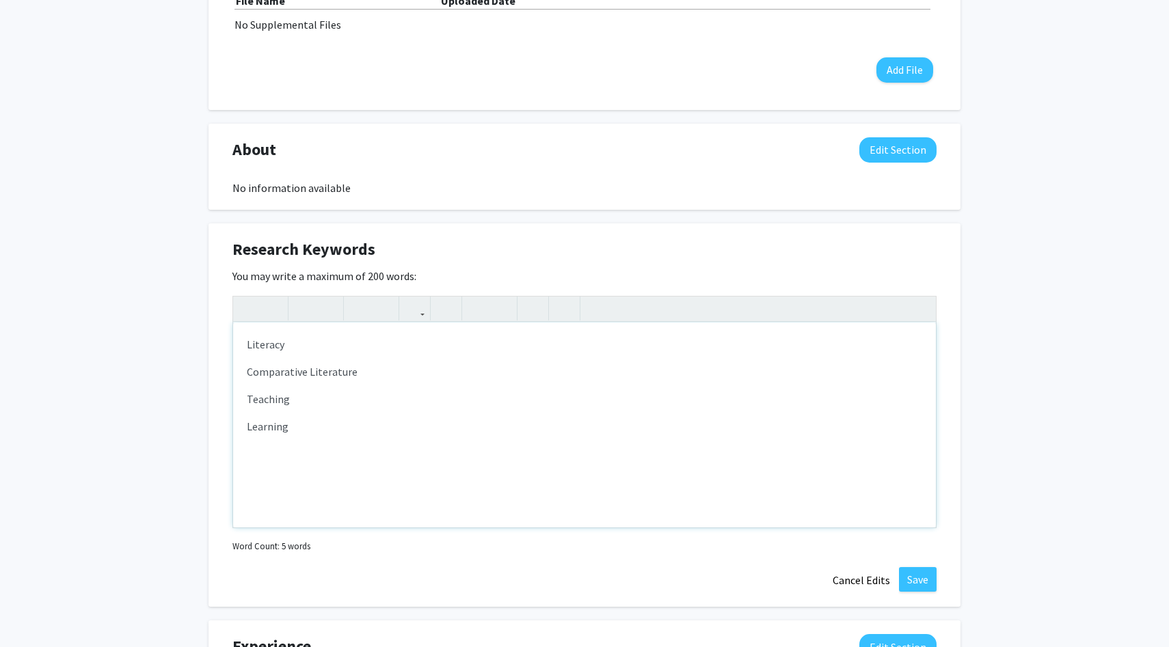
scroll to position [792, 0]
click at [923, 575] on button "Save" at bounding box center [918, 579] width 38 height 25
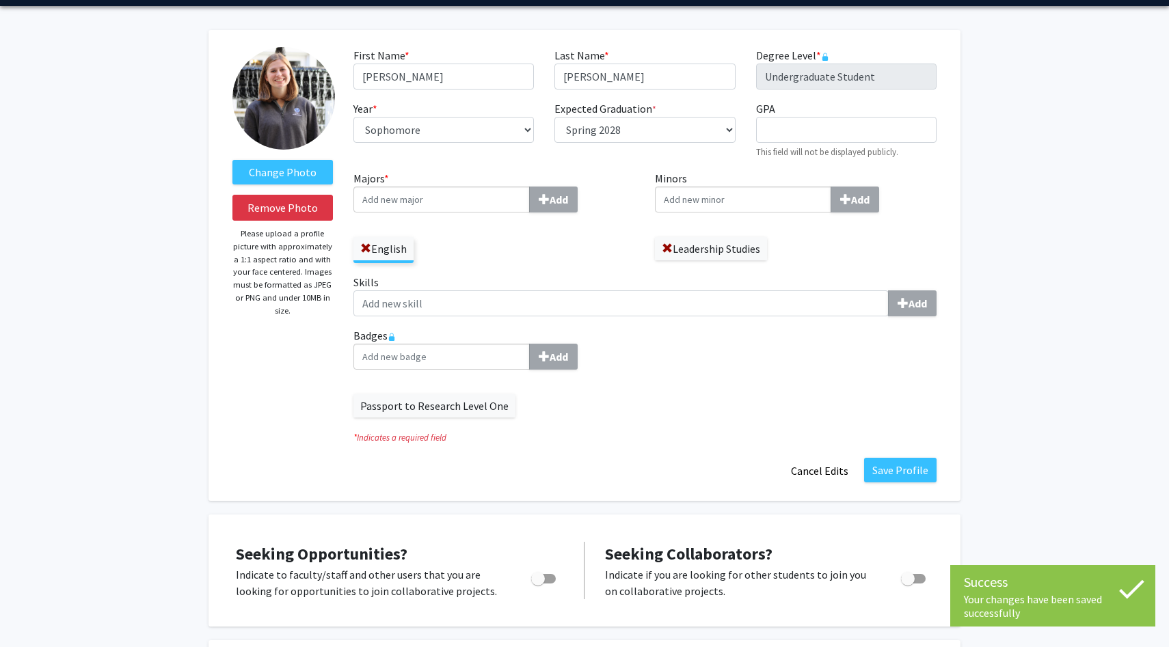
scroll to position [0, 0]
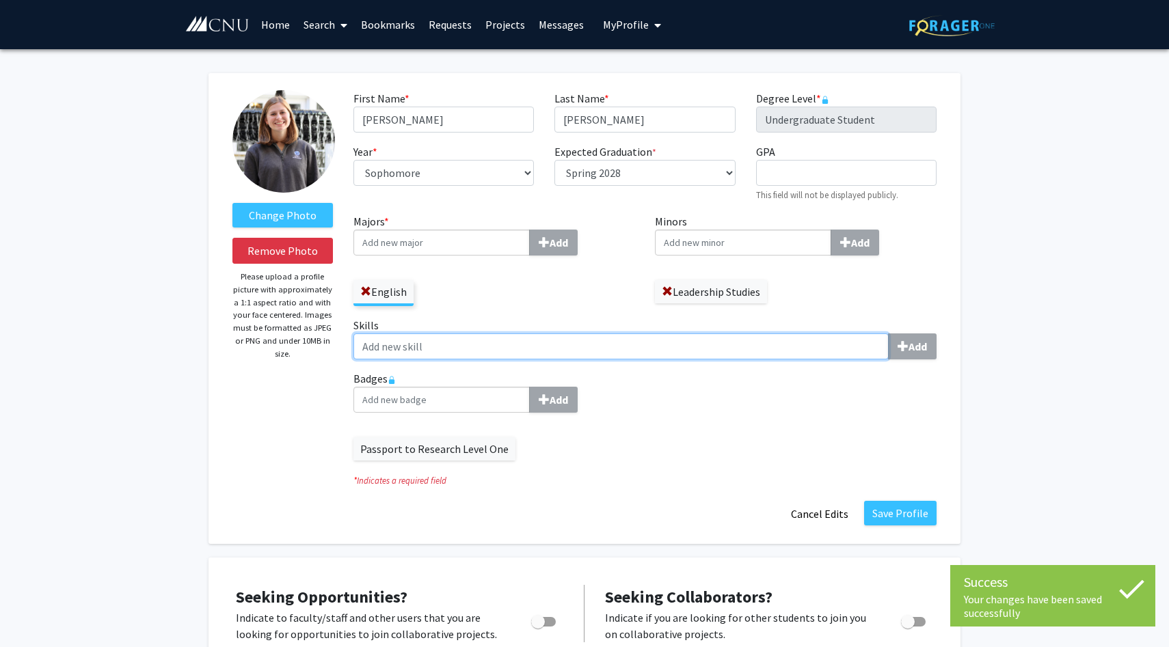
click at [824, 347] on input "Skills Add" at bounding box center [620, 347] width 535 height 26
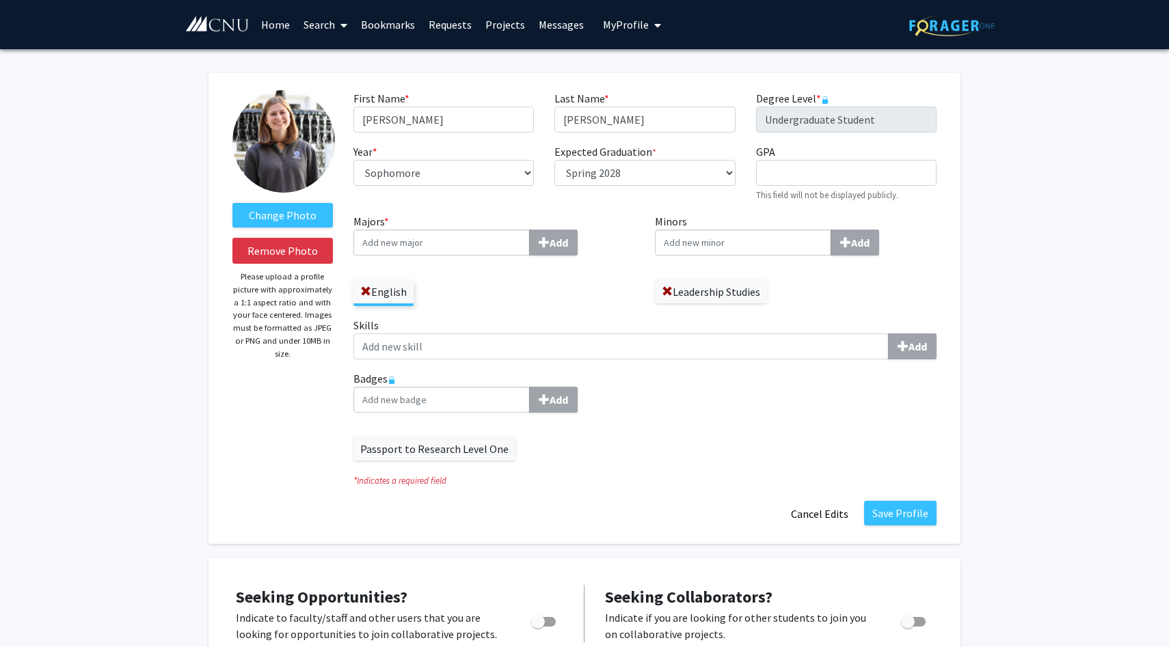
click at [813, 314] on div "Minors Add Leadership Studies" at bounding box center [796, 265] width 302 height 104
click at [906, 496] on fg-title-edit "First Name * required [PERSON_NAME] Last Name * required [PERSON_NAME] Degree L…" at bounding box center [644, 308] width 583 height 437
click at [906, 509] on button "Save Profile" at bounding box center [900, 513] width 72 height 25
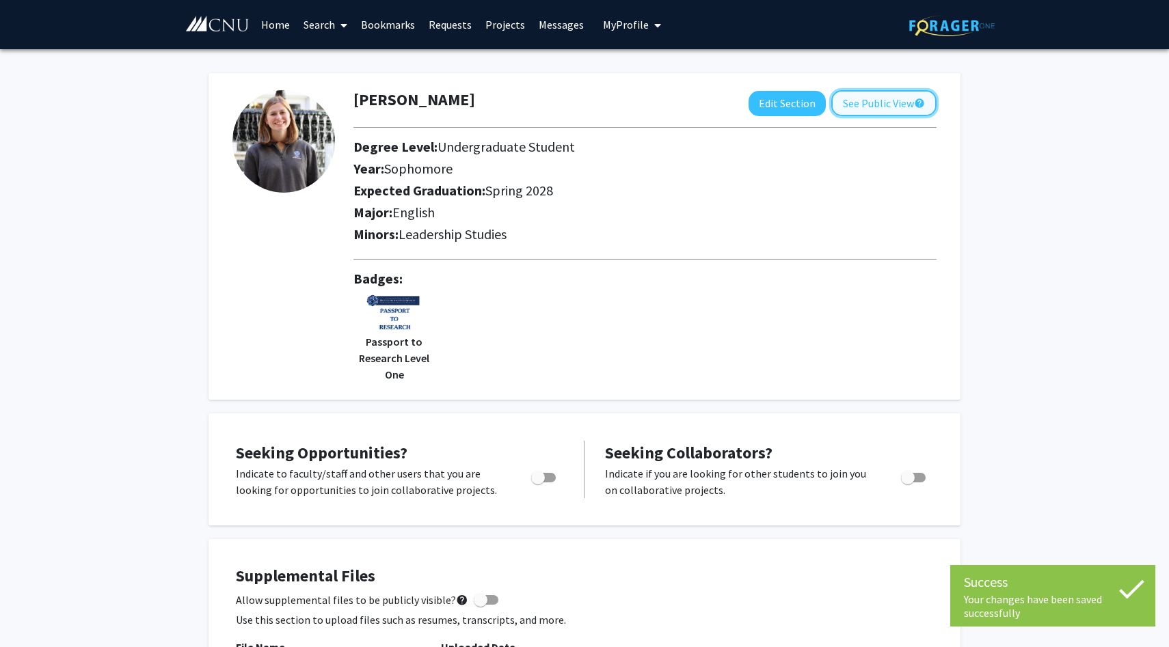
click at [845, 100] on button "See Public View help" at bounding box center [883, 103] width 105 height 26
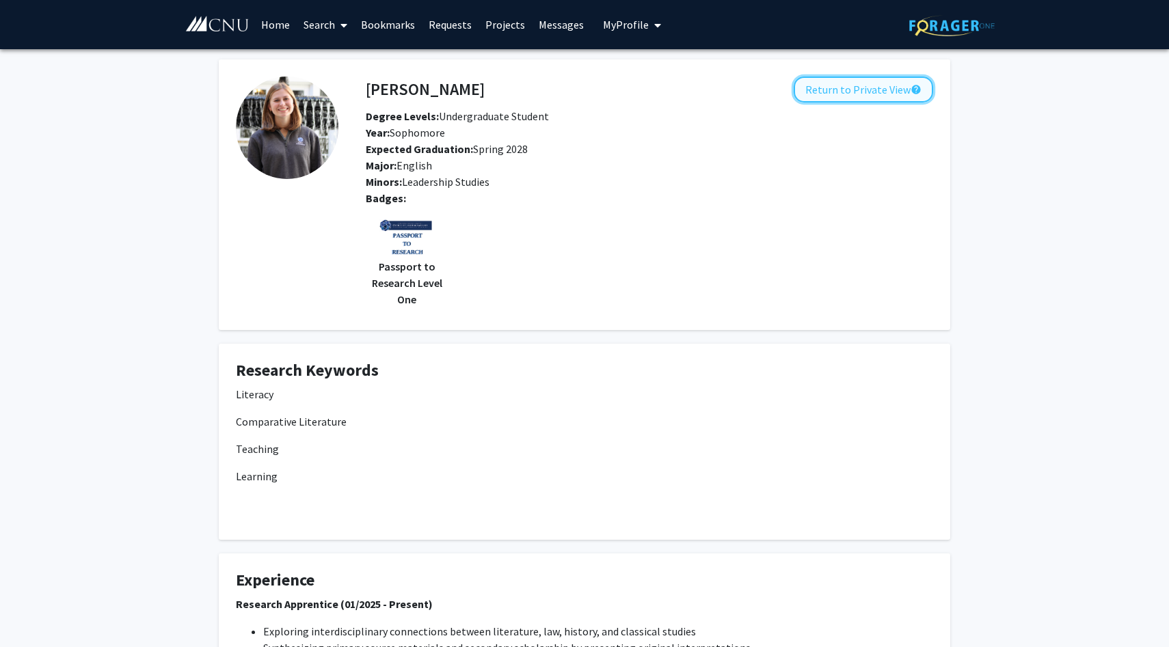
click at [824, 84] on button "Return to Private View help" at bounding box center [863, 90] width 139 height 26
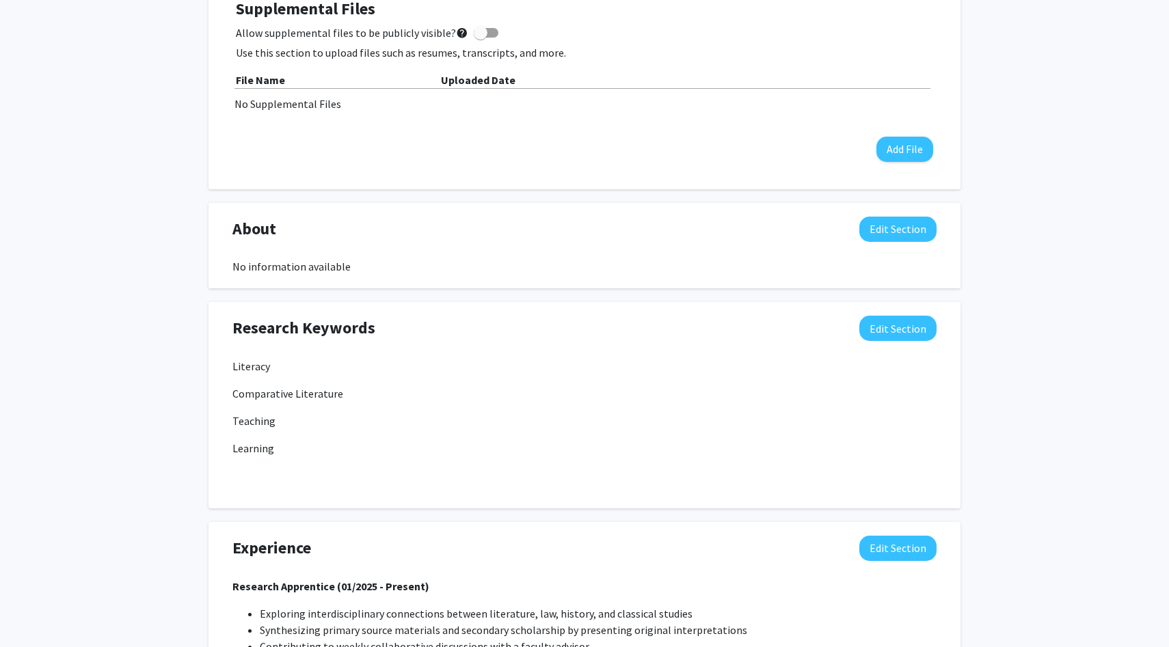
scroll to position [583, 0]
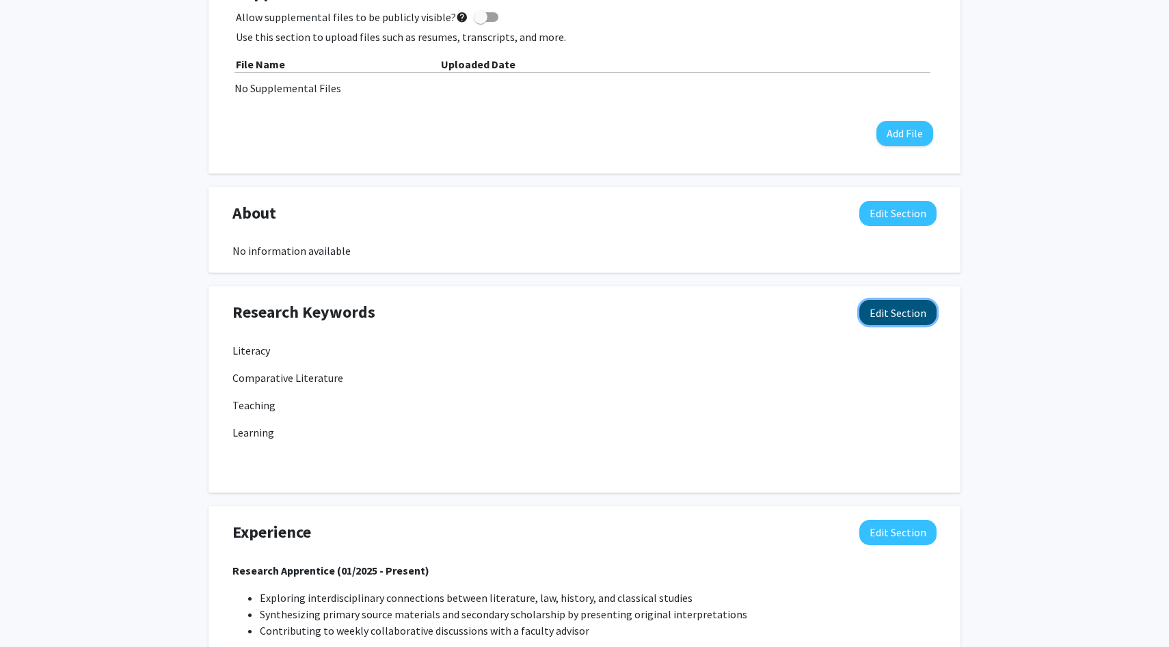
click at [872, 316] on button "Edit Section" at bounding box center [897, 312] width 77 height 25
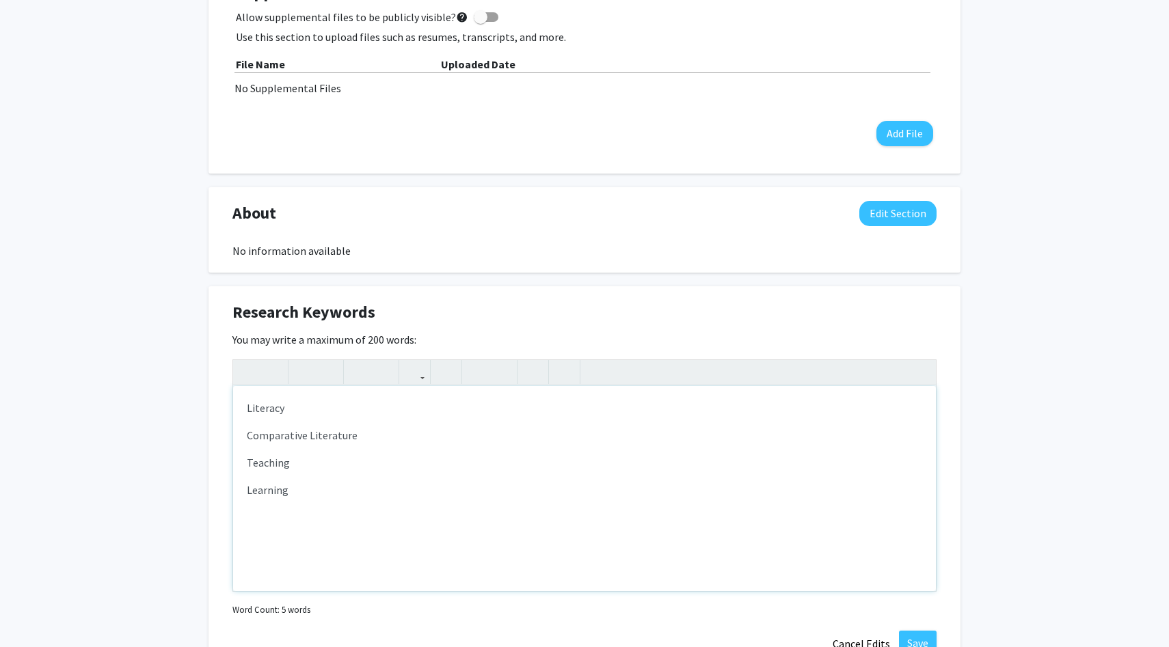
click at [247, 432] on p "Comparative Literature" at bounding box center [584, 435] width 675 height 16
click at [248, 428] on p "Teaching" at bounding box center [584, 435] width 675 height 16
click at [245, 435] on div "Literacy, Comparative Literature, Teaching Learning" at bounding box center [584, 488] width 703 height 205
click at [399, 405] on span "Teaching," at bounding box center [422, 408] width 46 height 14
click at [471, 407] on span "Learning" at bounding box center [465, 408] width 42 height 14
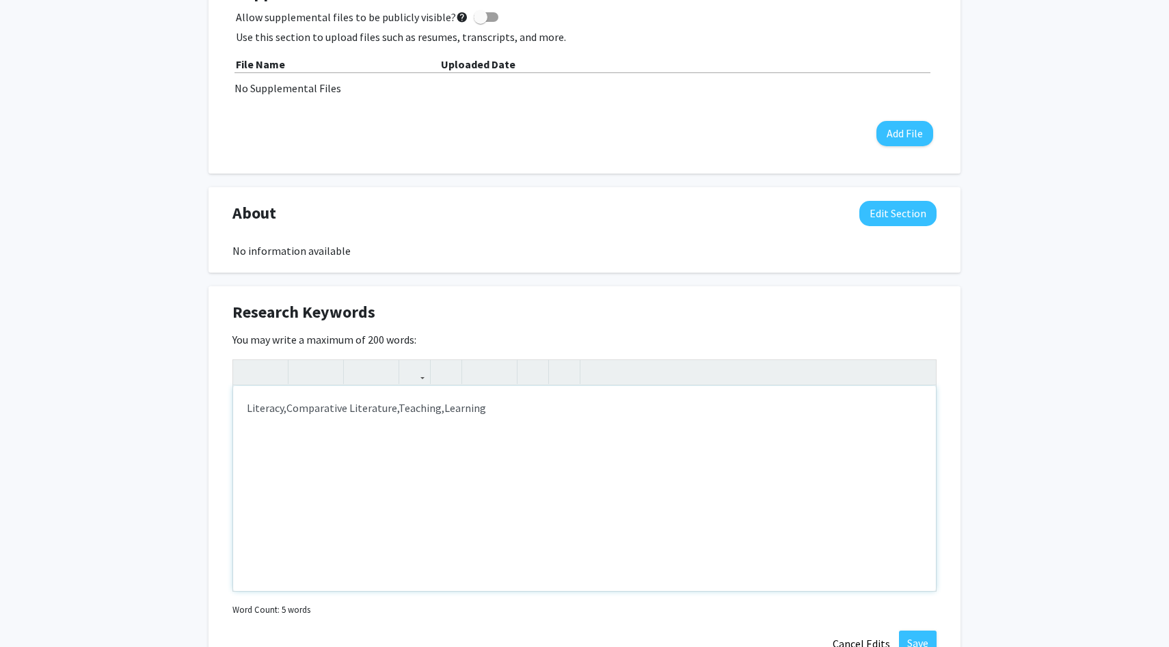
click at [347, 418] on div "Literacy, Comparative Literature, Teaching, Learning" at bounding box center [584, 488] width 703 height 205
click at [396, 407] on span "Comparative Literature," at bounding box center [342, 408] width 112 height 14
type textarea "<p><span>Literacy,&nbsp;</span><span style="font-size: 1rem;">Comparative Liter…"
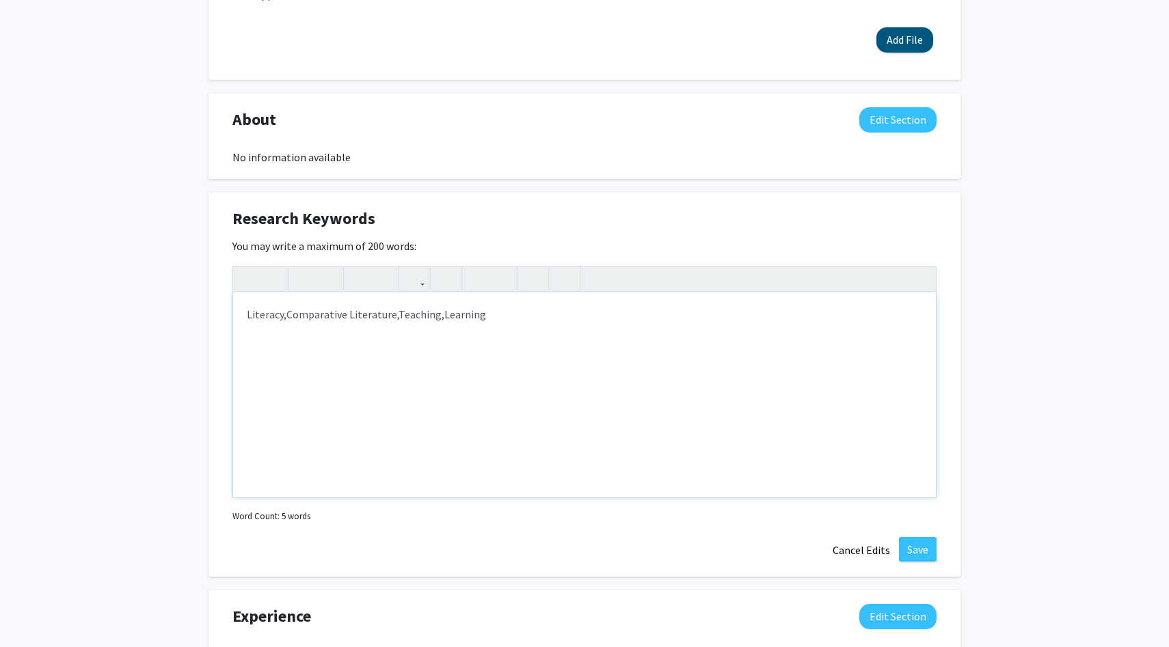
scroll to position [791, 0]
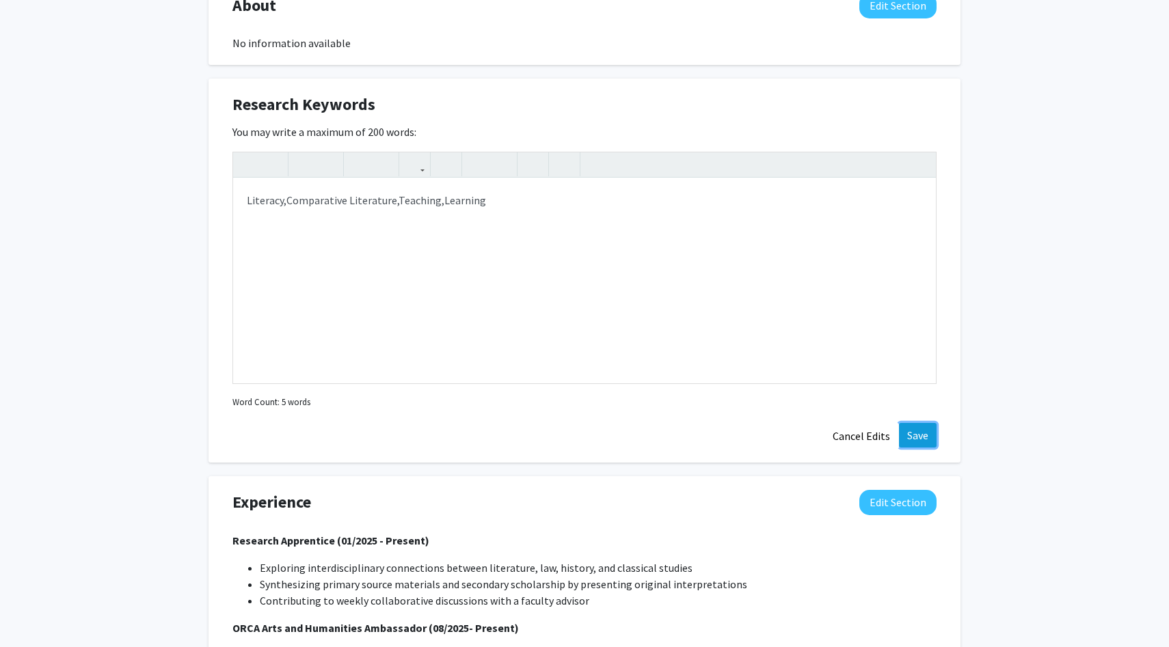
click at [908, 439] on button "Save" at bounding box center [918, 435] width 38 height 25
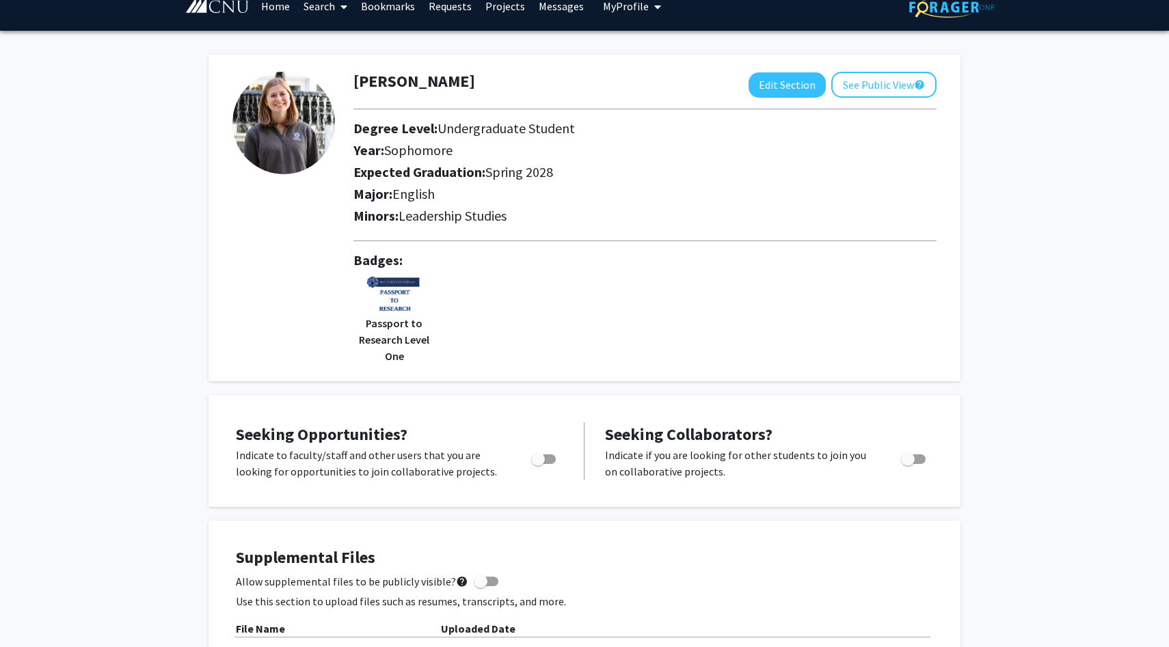
scroll to position [0, 0]
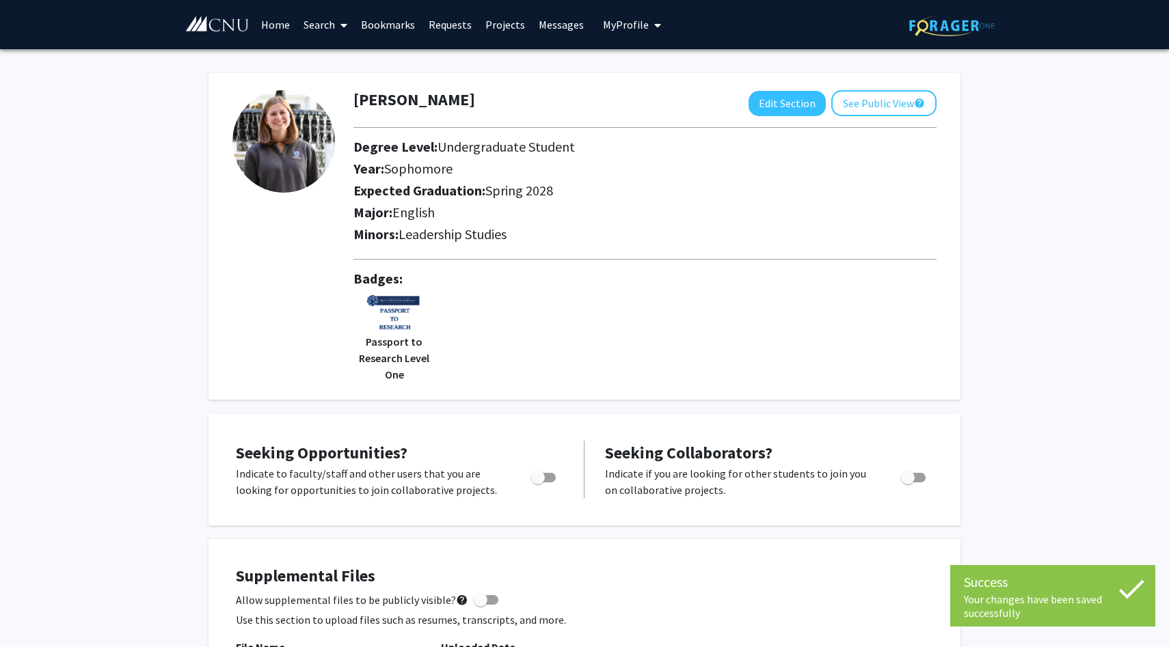
click at [326, 27] on link "Search" at bounding box center [325, 25] width 57 height 48
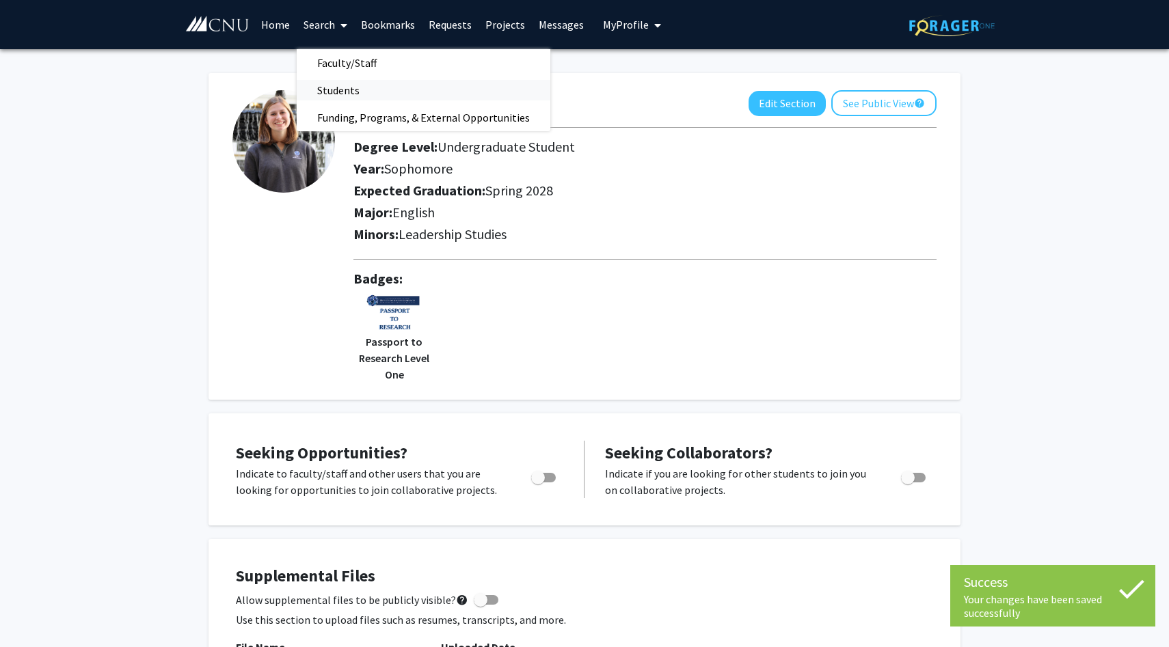
click at [334, 87] on span "Students" at bounding box center [338, 90] width 83 height 27
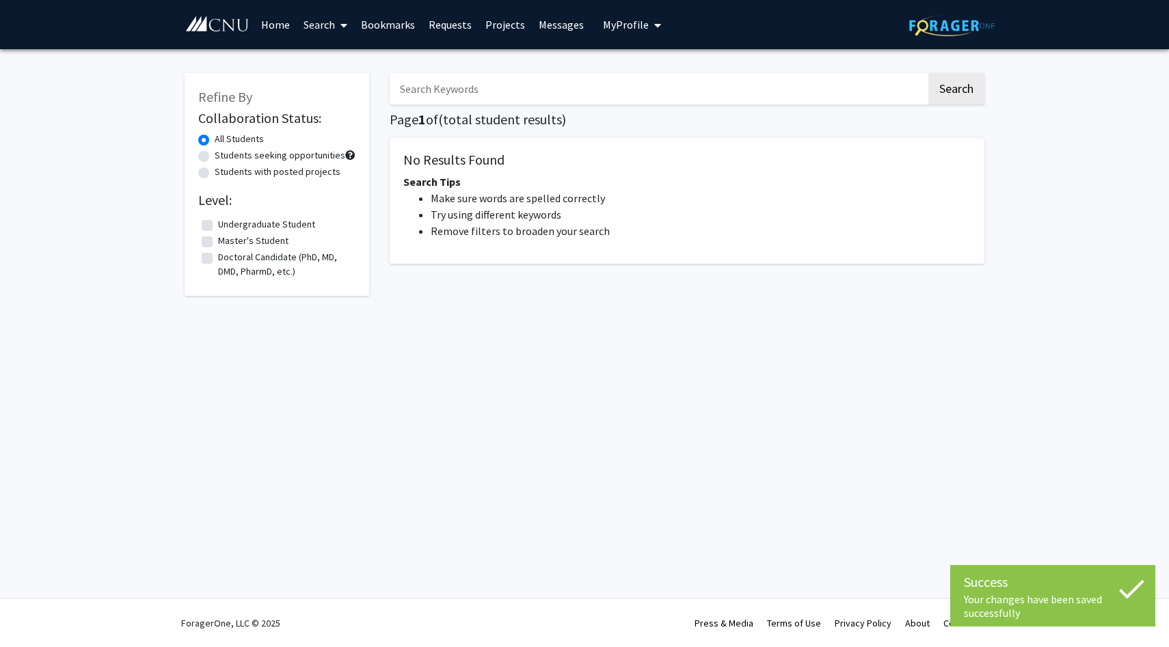
click at [416, 94] on input "Search Keywords" at bounding box center [658, 88] width 537 height 31
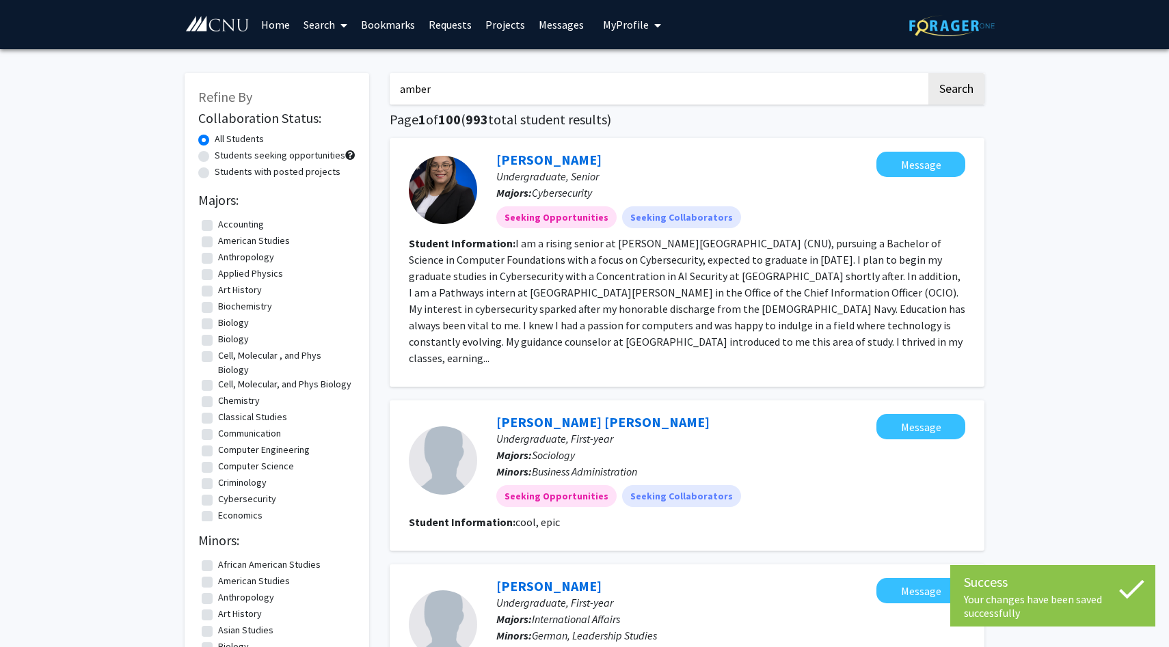
type input "amber"
click at [928, 73] on button "Search" at bounding box center [956, 88] width 56 height 31
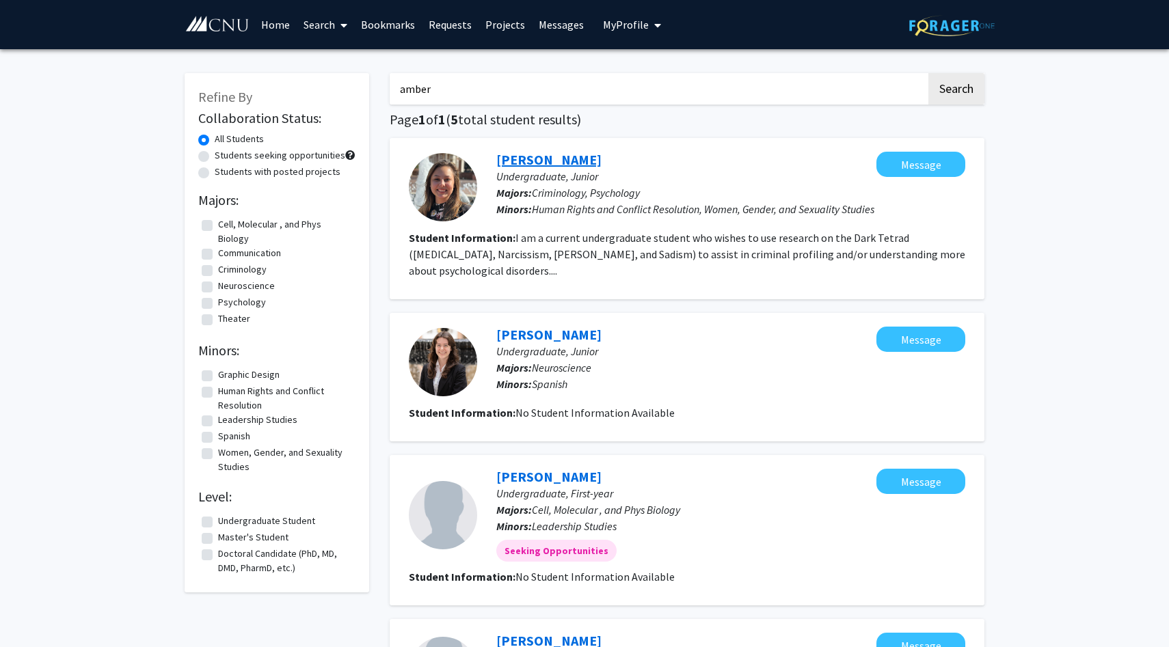
click at [563, 164] on link "[PERSON_NAME]" at bounding box center [548, 159] width 105 height 17
click at [521, 343] on link "[PERSON_NAME]" at bounding box center [548, 334] width 105 height 17
